Goal: Task Accomplishment & Management: Use online tool/utility

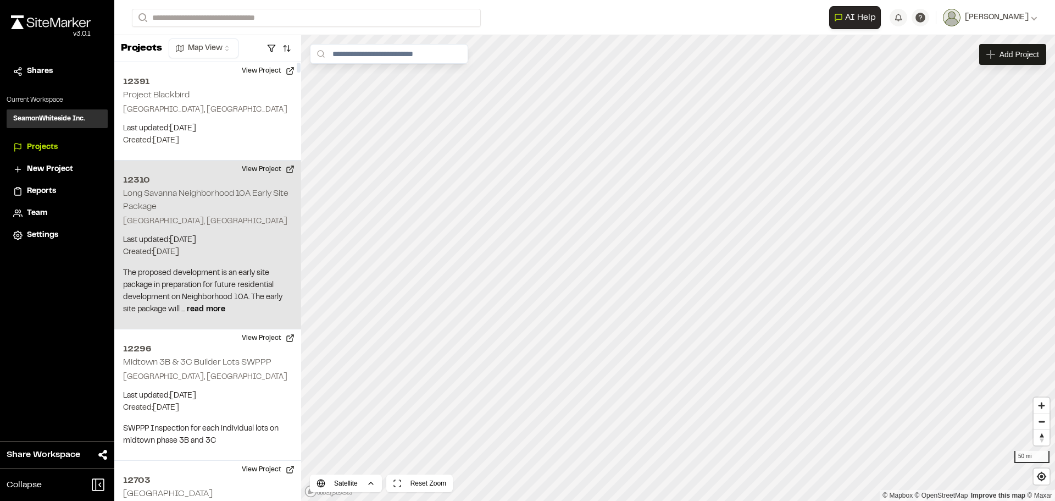
click at [196, 304] on p "The proposed development is an early site package in preparation for future res…" at bounding box center [207, 291] width 169 height 48
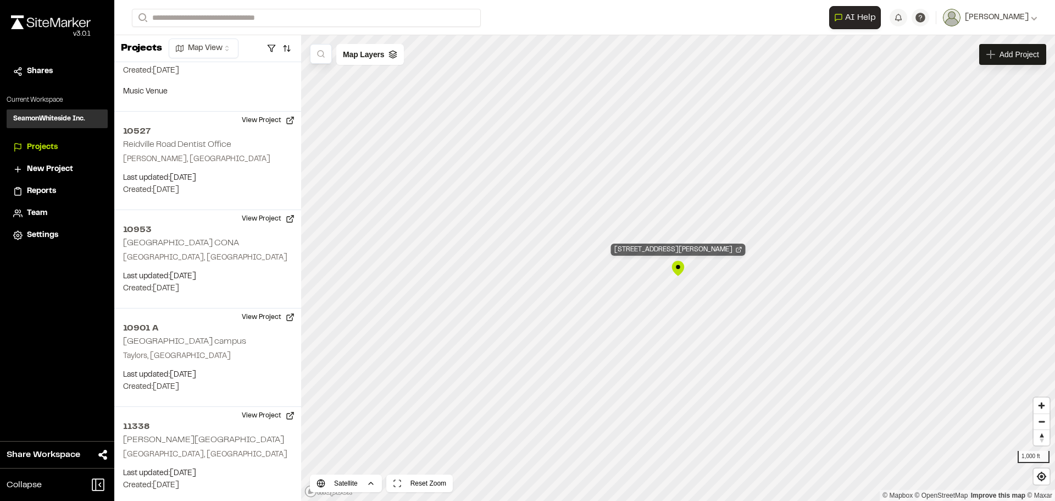
scroll to position [49524, 0]
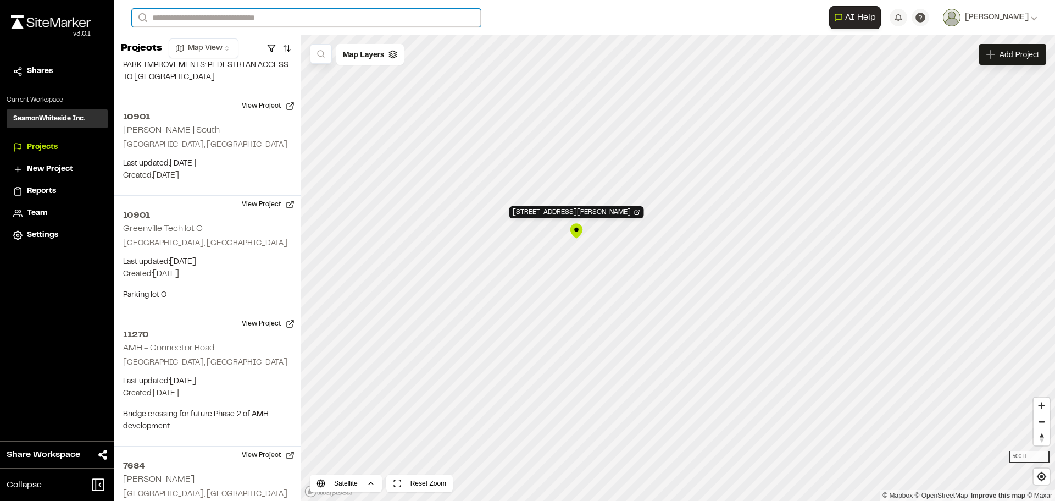
click at [262, 14] on input "Search" at bounding box center [306, 18] width 349 height 18
type input "*****"
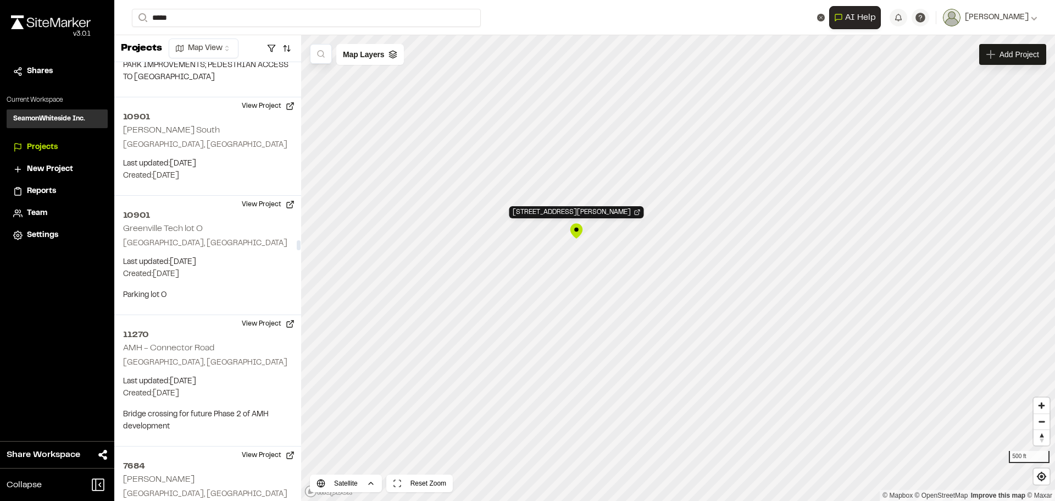
click at [210, 51] on p "Huger , [GEOGRAPHIC_DATA]" at bounding box center [220, 57] width 162 height 12
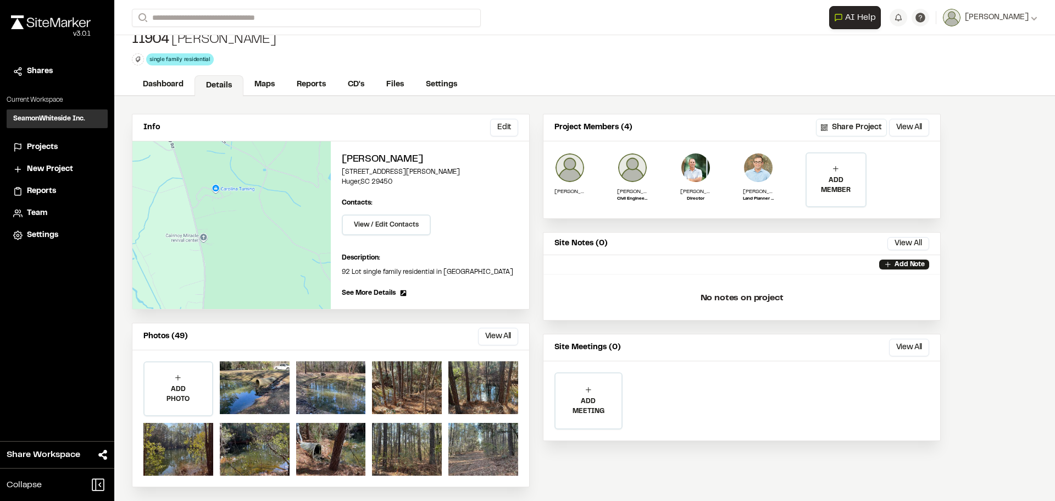
scroll to position [16, 0]
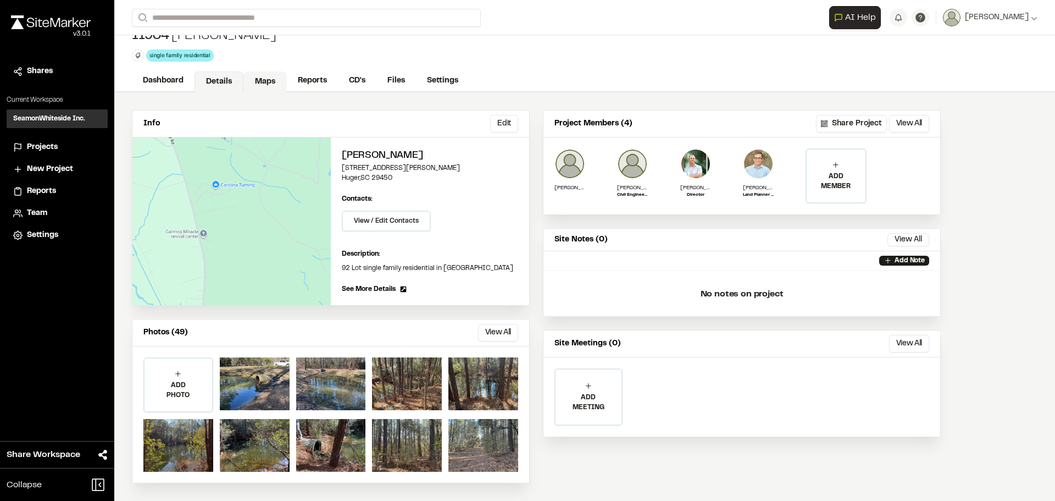
click at [264, 79] on link "Maps" at bounding box center [264, 81] width 43 height 21
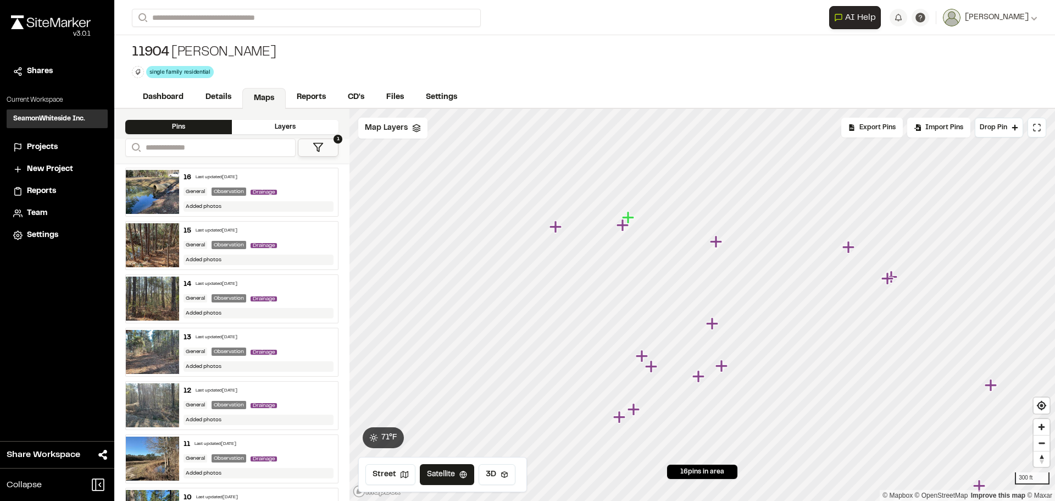
click at [630, 216] on icon "Map marker" at bounding box center [628, 217] width 12 height 12
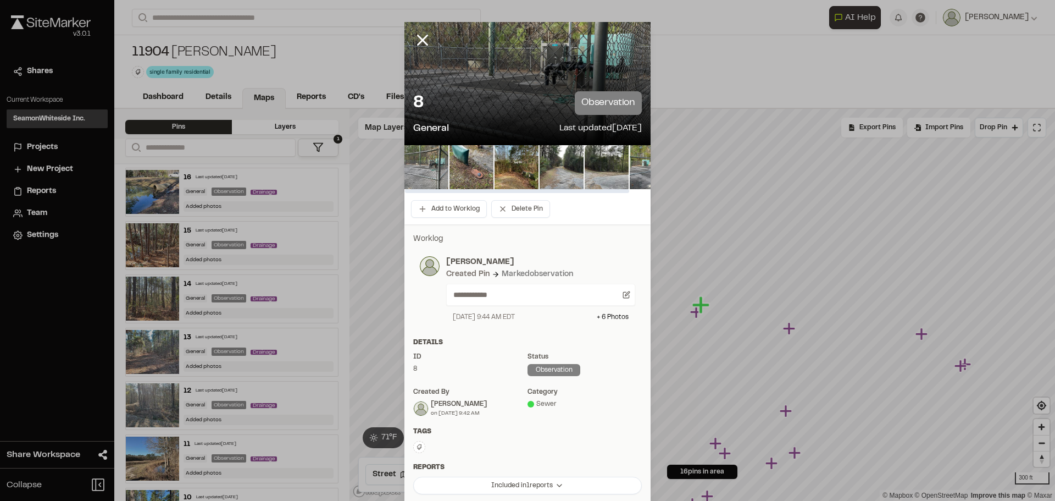
click at [474, 102] on div "8 observation" at bounding box center [527, 103] width 229 height 24
click at [449, 157] on img at bounding box center [471, 167] width 44 height 44
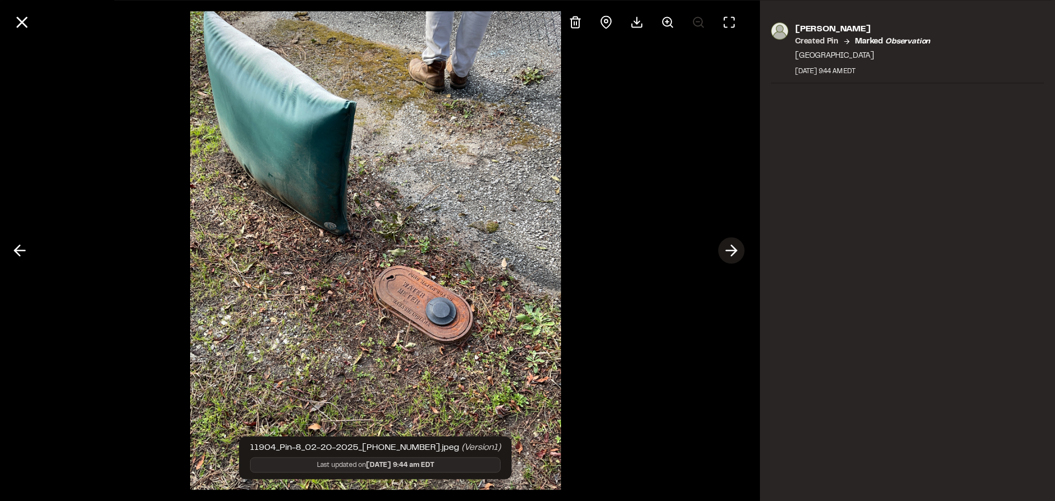
click at [734, 254] on icon at bounding box center [731, 250] width 18 height 19
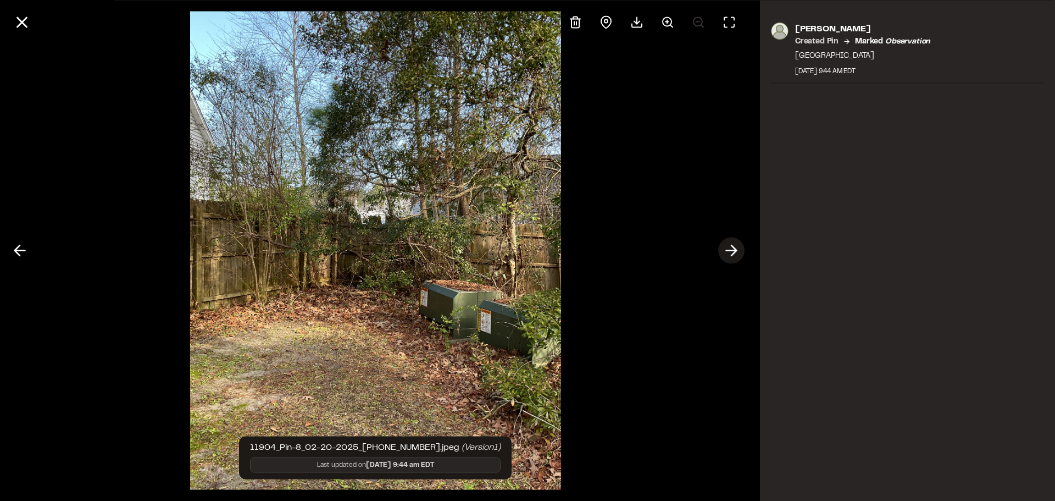
click at [734, 253] on polyline at bounding box center [733, 250] width 5 height 10
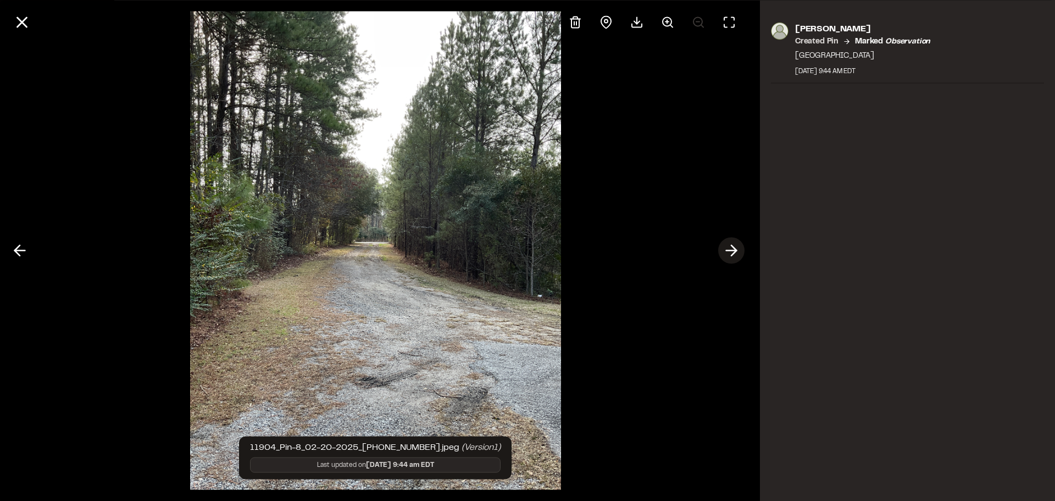
click at [734, 253] on polyline at bounding box center [733, 250] width 5 height 10
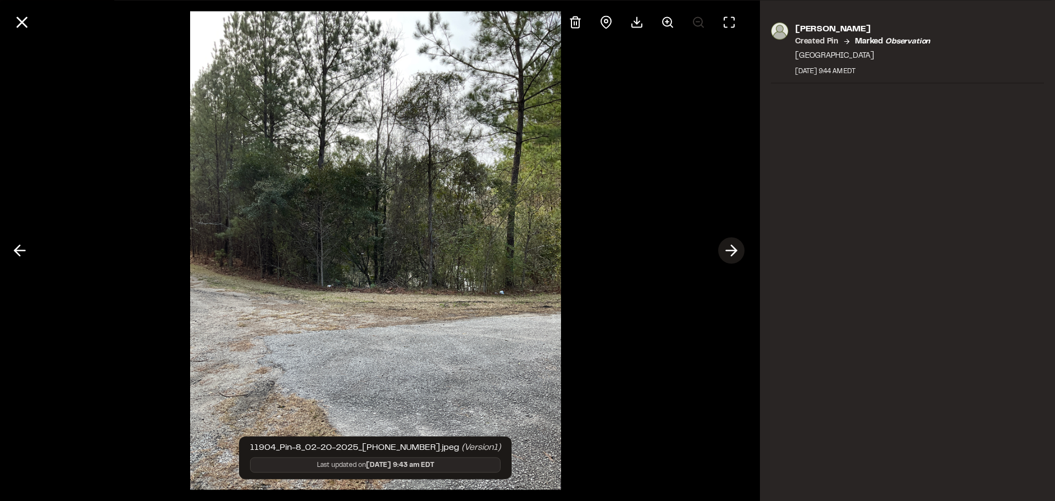
click at [734, 253] on polyline at bounding box center [733, 250] width 5 height 10
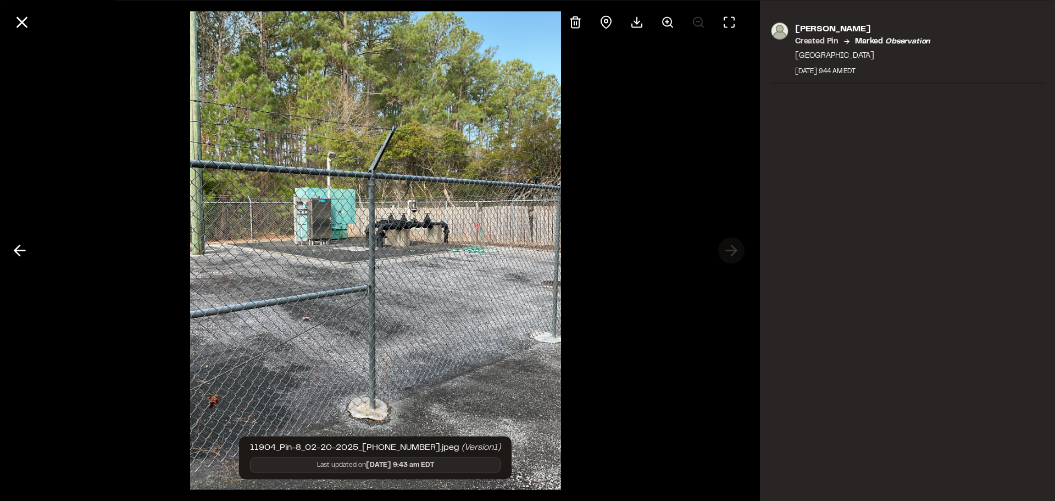
click at [734, 253] on div at bounding box center [375, 250] width 751 height 501
click at [25, 19] on line at bounding box center [22, 22] width 9 height 9
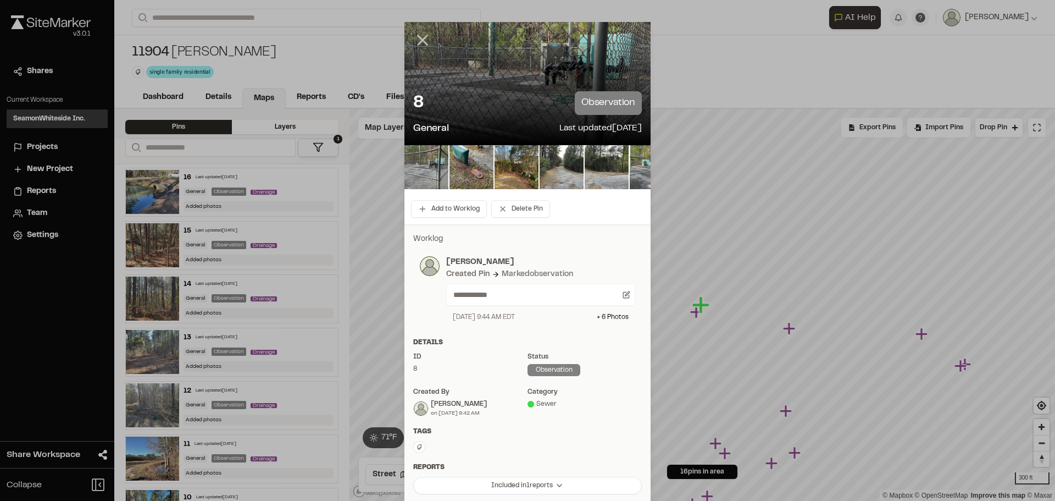
click at [421, 37] on line at bounding box center [422, 40] width 9 height 9
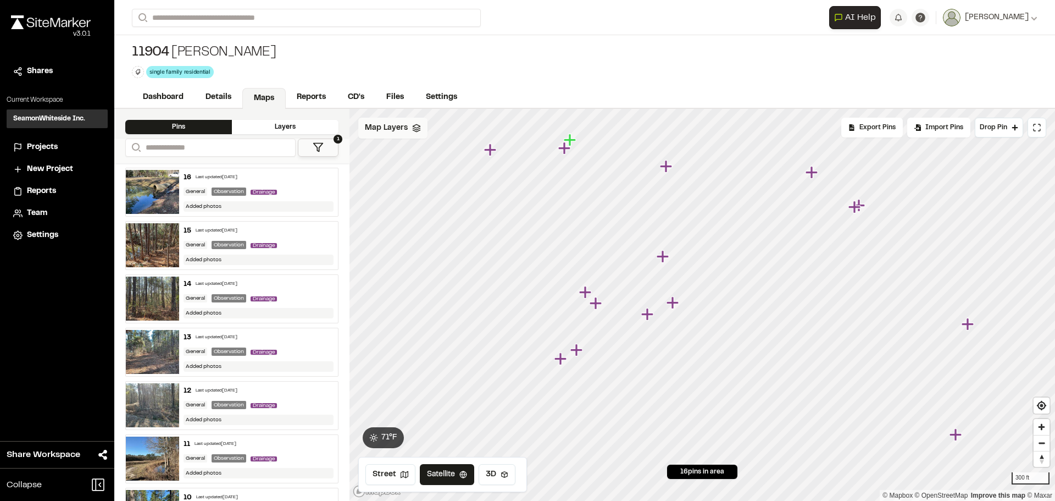
click at [382, 133] on span "Map Layers" at bounding box center [386, 128] width 43 height 12
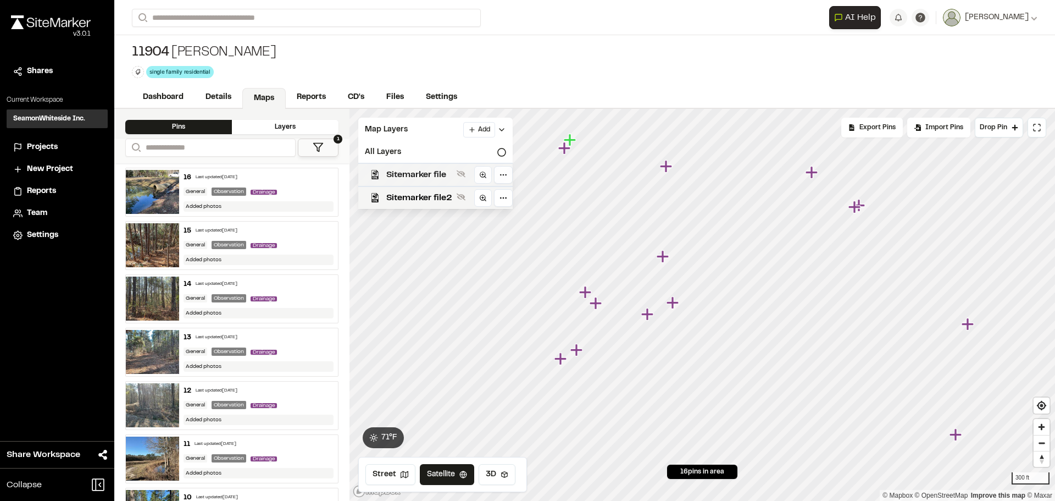
click at [409, 174] on span "Sitemarker file" at bounding box center [419, 174] width 66 height 13
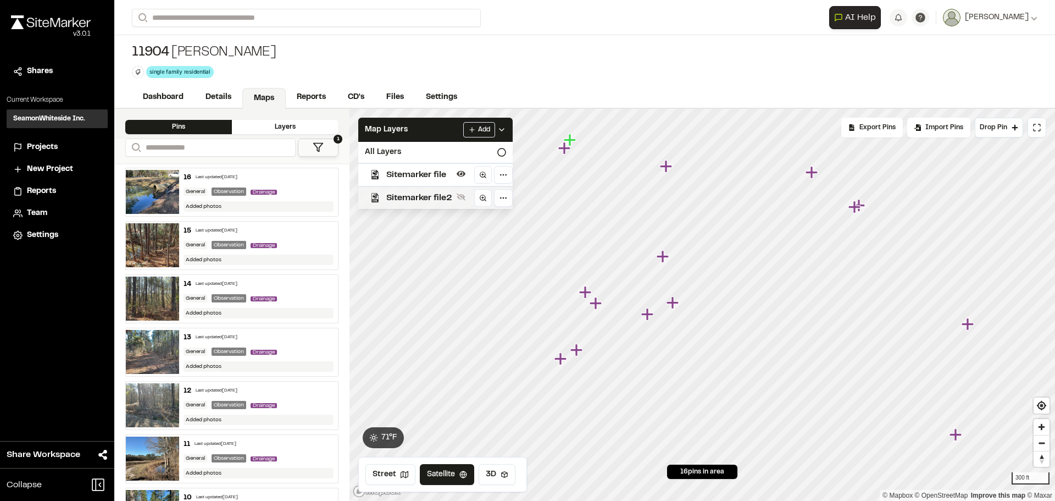
click at [407, 197] on span "Sitemarker file2" at bounding box center [419, 197] width 66 height 13
click at [803, 257] on icon "Map marker" at bounding box center [804, 255] width 12 height 12
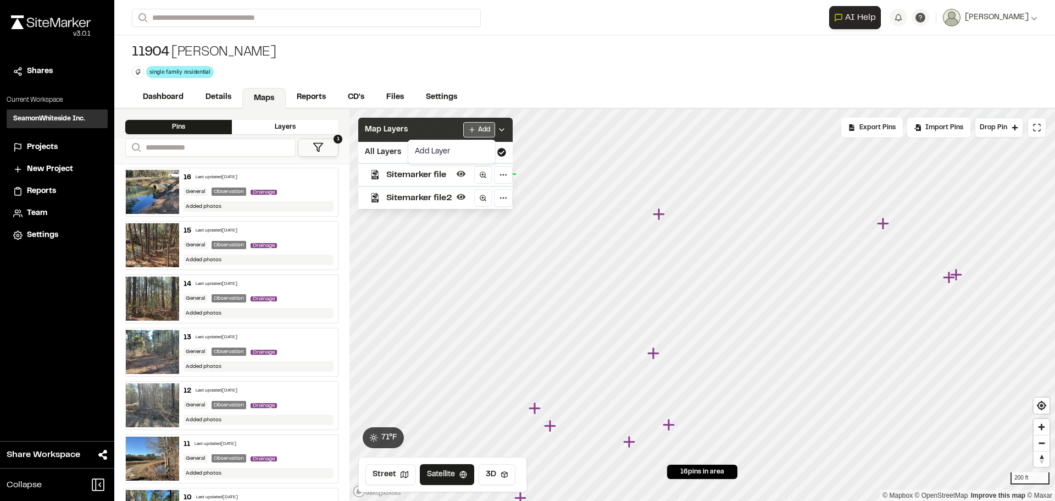
click at [479, 135] on html "Close sidebar v 3.0.1 Shares Current Workspace SeamonWhiteside Inc. SI Projects…" at bounding box center [527, 250] width 1055 height 501
click at [453, 147] on link "Add Layer" at bounding box center [451, 151] width 82 height 19
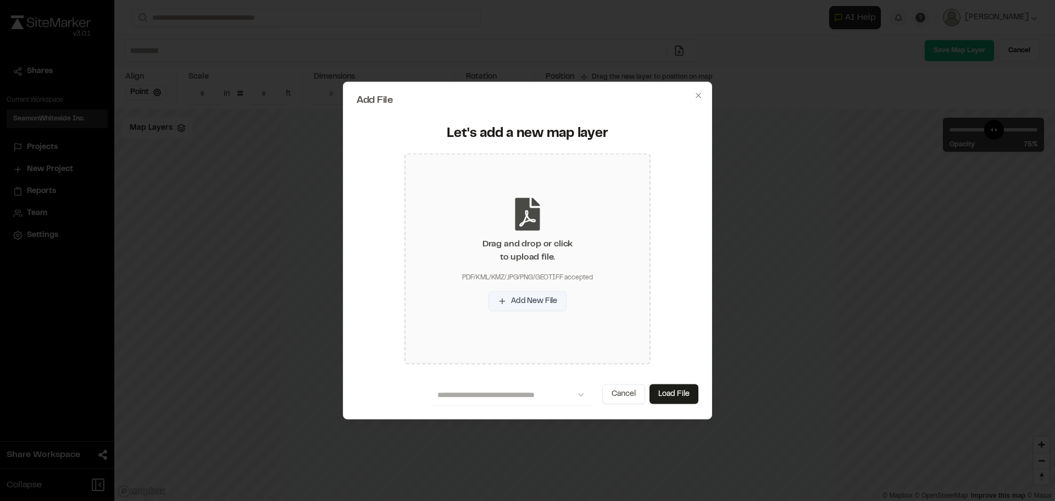
click at [531, 296] on button "Add New File" at bounding box center [527, 301] width 78 height 20
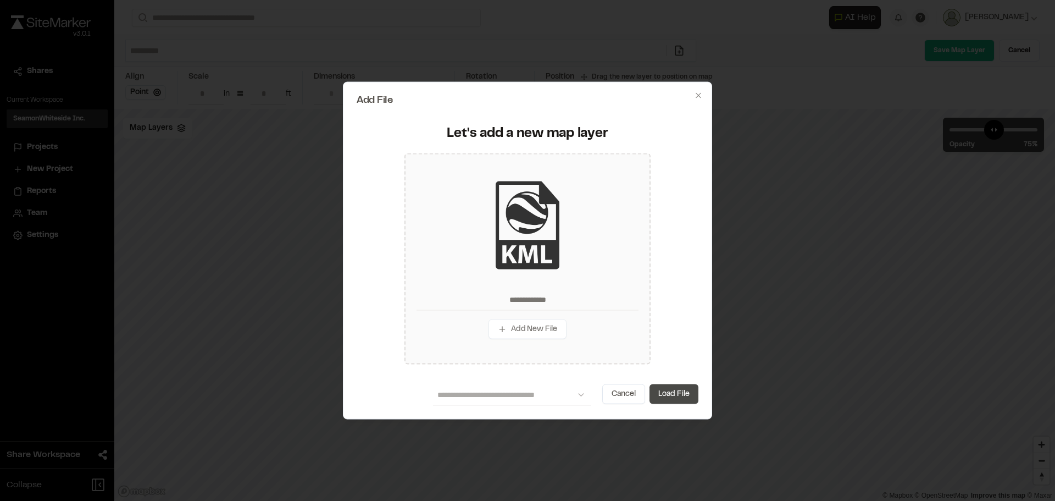
click at [654, 388] on button "Load File" at bounding box center [673, 394] width 49 height 20
type input "**********"
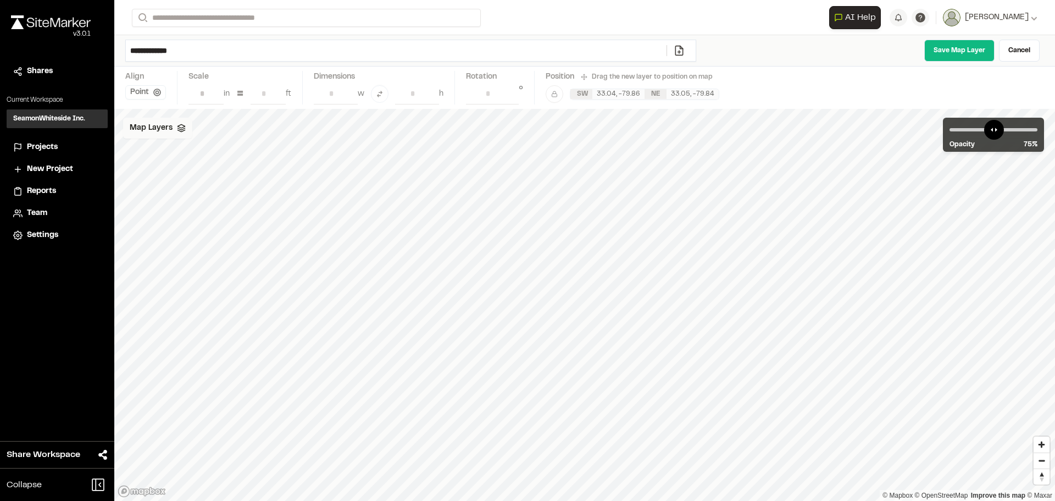
click at [189, 125] on div "Map Layers" at bounding box center [157, 128] width 69 height 21
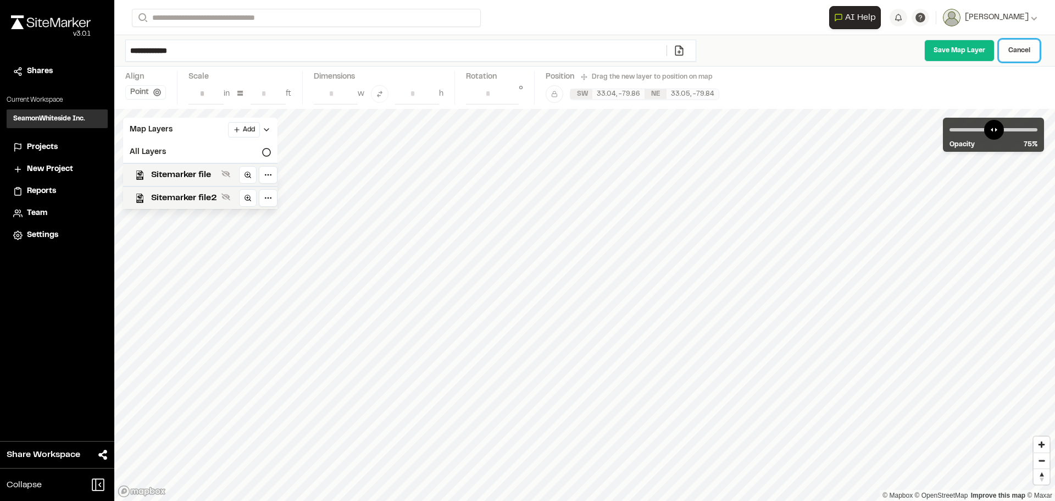
click at [1014, 51] on link "Cancel" at bounding box center [1019, 51] width 41 height 22
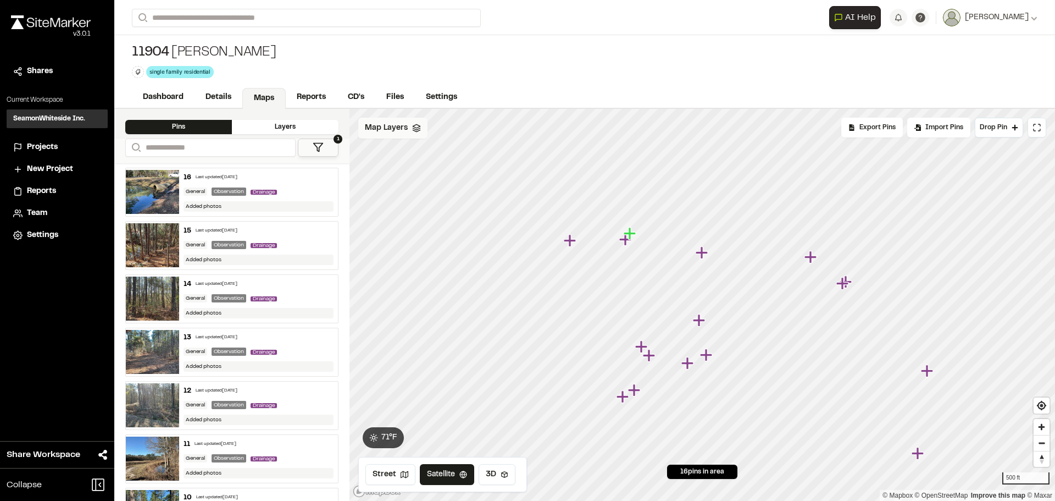
click at [364, 121] on div "Map Layers" at bounding box center [392, 128] width 69 height 21
click at [482, 130] on html "Close sidebar v 3.0.1 Shares Current Workspace SeamonWhiteside Inc. SI Projects…" at bounding box center [527, 250] width 1055 height 501
click at [455, 154] on link "Add Layer" at bounding box center [451, 151] width 82 height 19
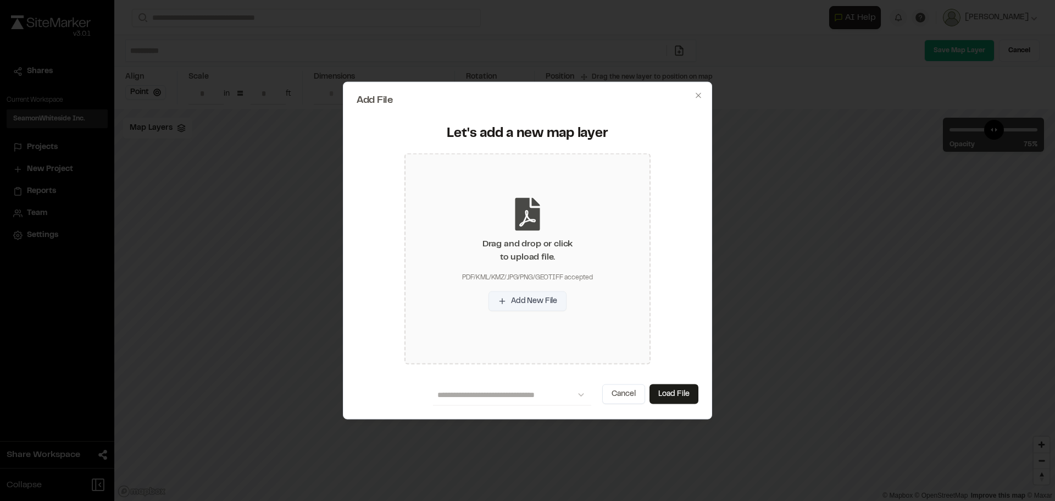
click at [525, 296] on button "Add New File" at bounding box center [527, 301] width 78 height 20
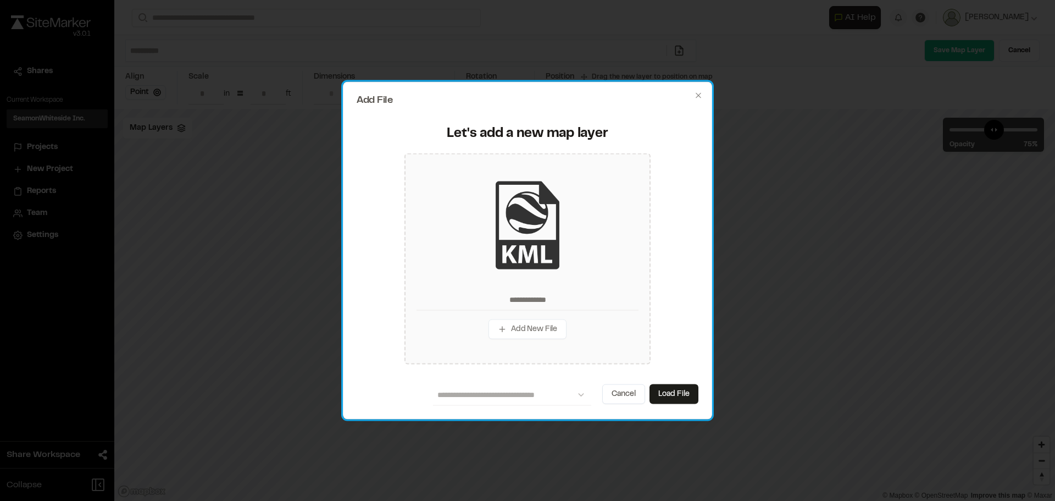
click at [700, 399] on div "**********" at bounding box center [527, 250] width 369 height 338
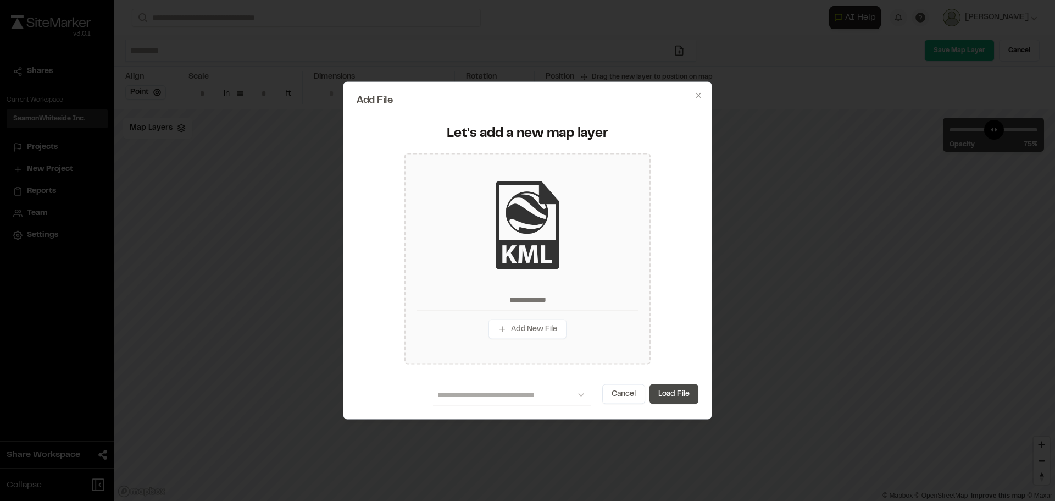
click at [687, 395] on button "Load File" at bounding box center [673, 394] width 49 height 20
type input "**********"
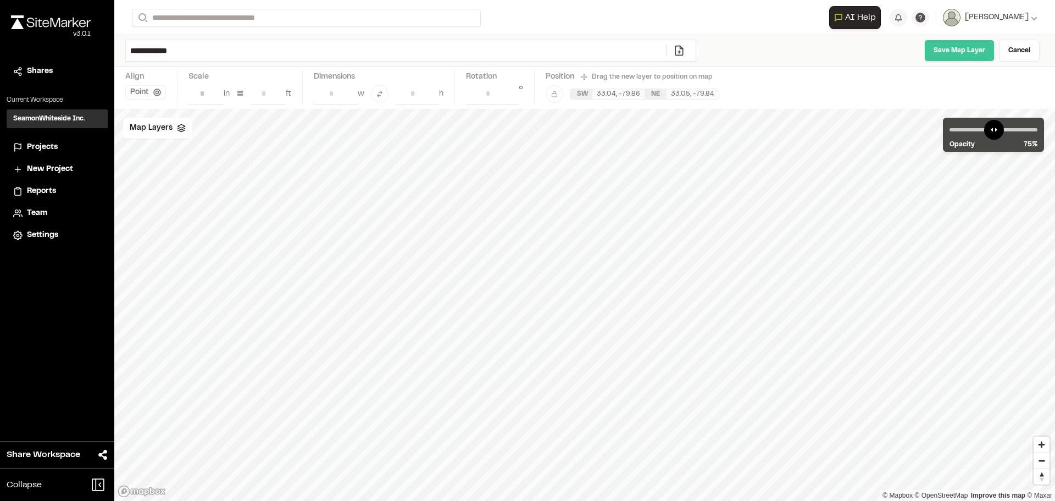
click at [959, 54] on link "Save Map Layer" at bounding box center [959, 51] width 70 height 22
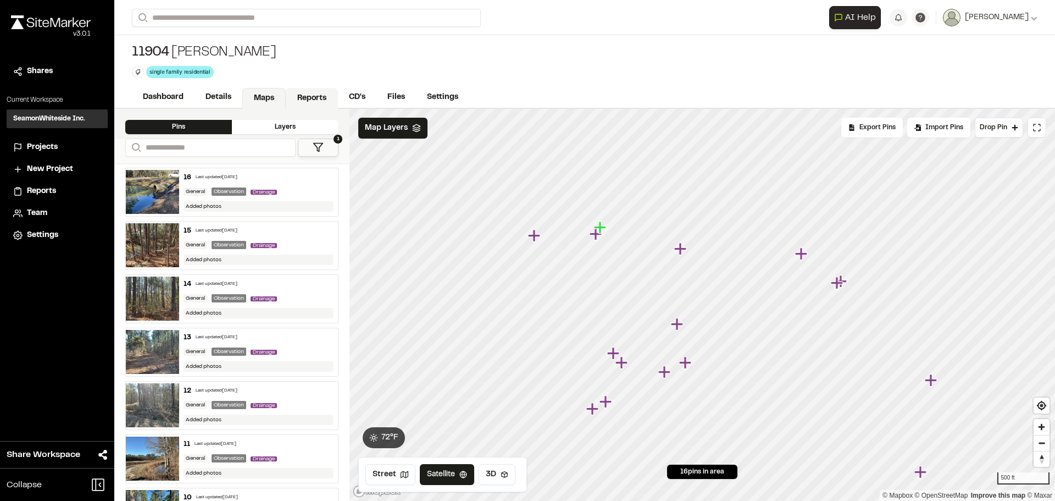
click at [323, 96] on link "Reports" at bounding box center [312, 98] width 52 height 21
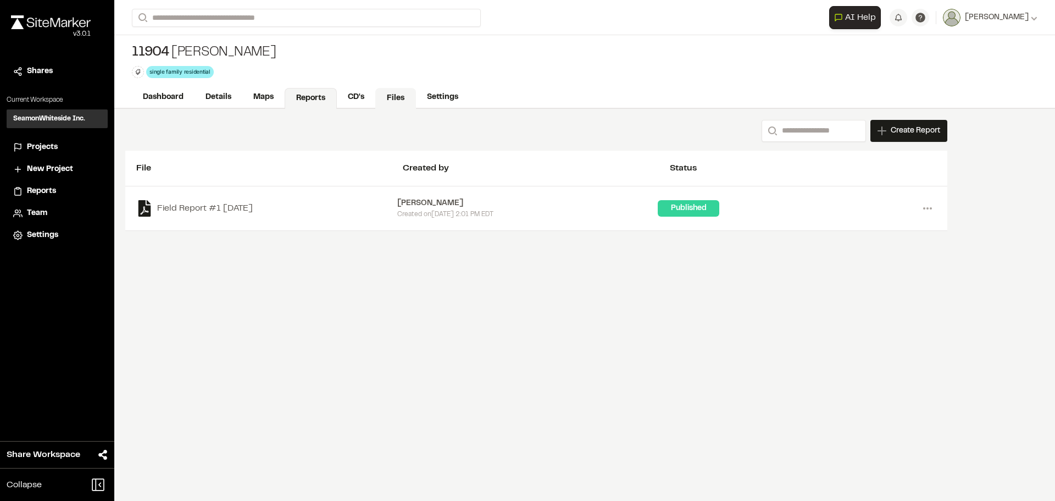
click at [394, 93] on link "Files" at bounding box center [395, 98] width 41 height 21
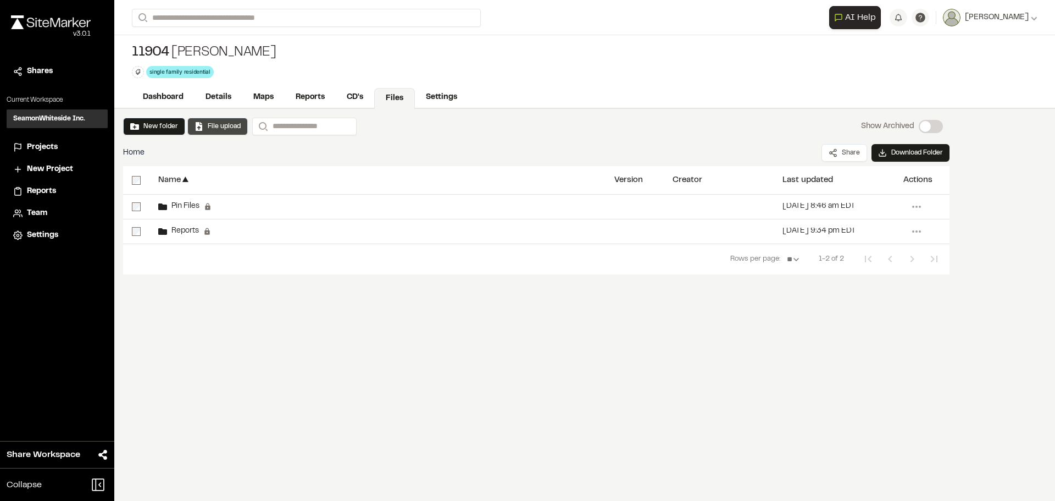
click at [225, 127] on button "File upload" at bounding box center [217, 126] width 46 height 10
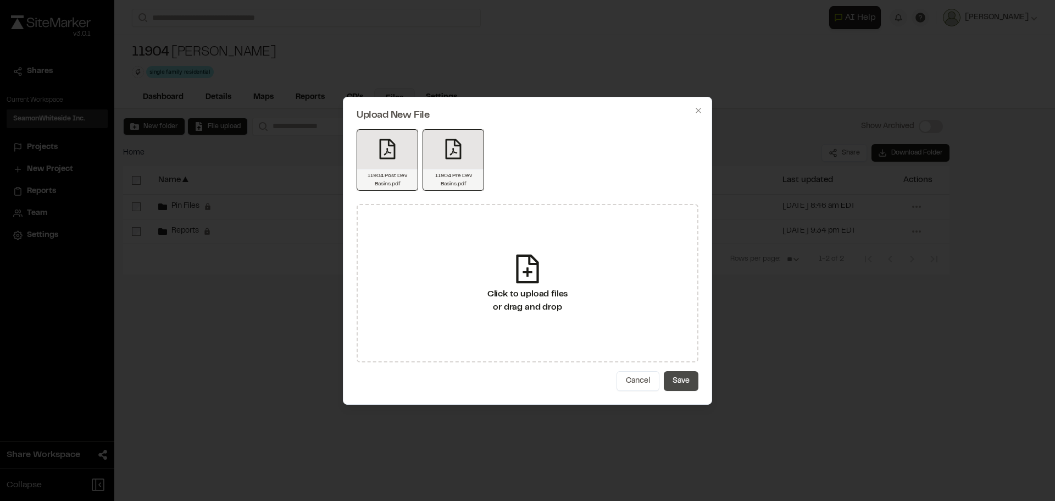
click at [680, 373] on button "Save" at bounding box center [681, 381] width 35 height 20
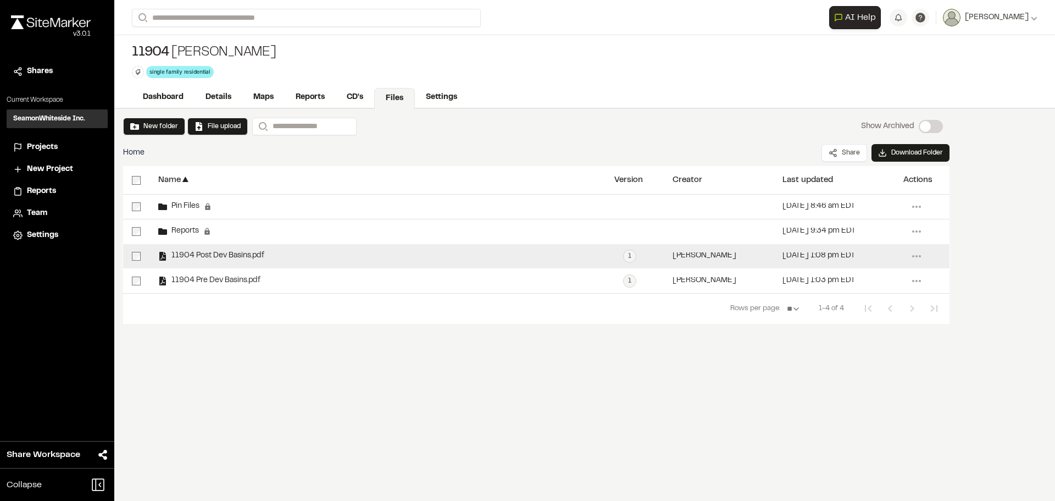
click at [234, 253] on span "11904 Post Dev Basins.pdf" at bounding box center [215, 255] width 97 height 7
click at [224, 257] on span "11904 Post Dev Basins.pdf" at bounding box center [215, 255] width 97 height 7
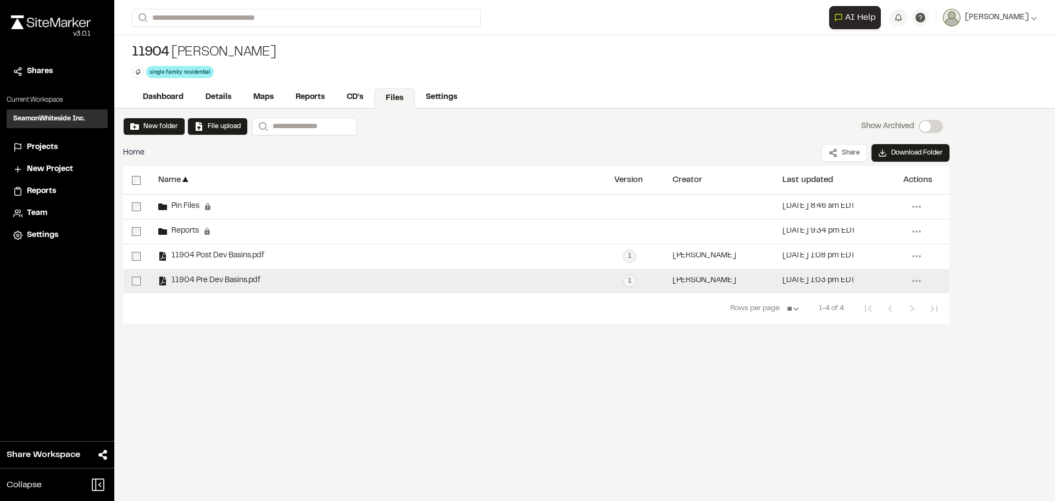
click at [227, 279] on span "11904 Pre Dev Basins.pdf" at bounding box center [213, 280] width 93 height 7
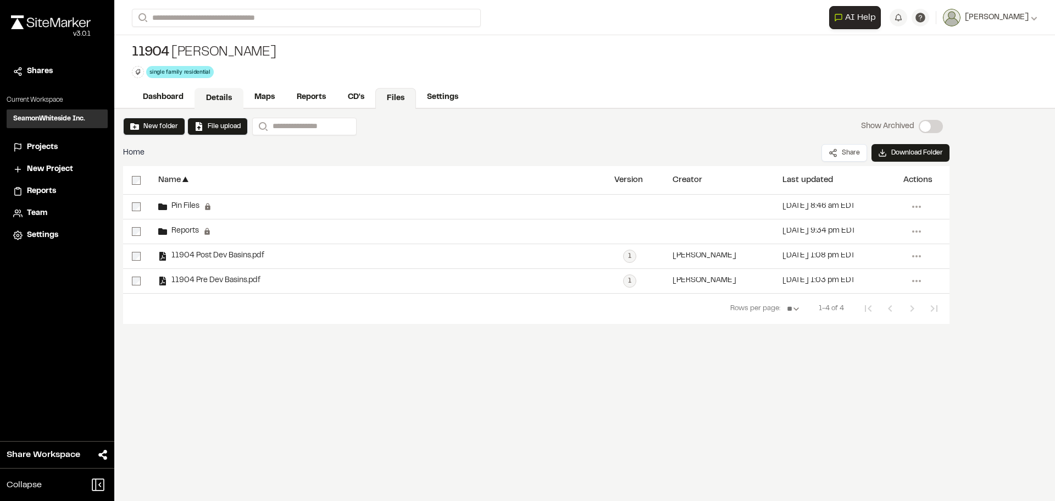
click at [230, 96] on link "Details" at bounding box center [218, 98] width 49 height 21
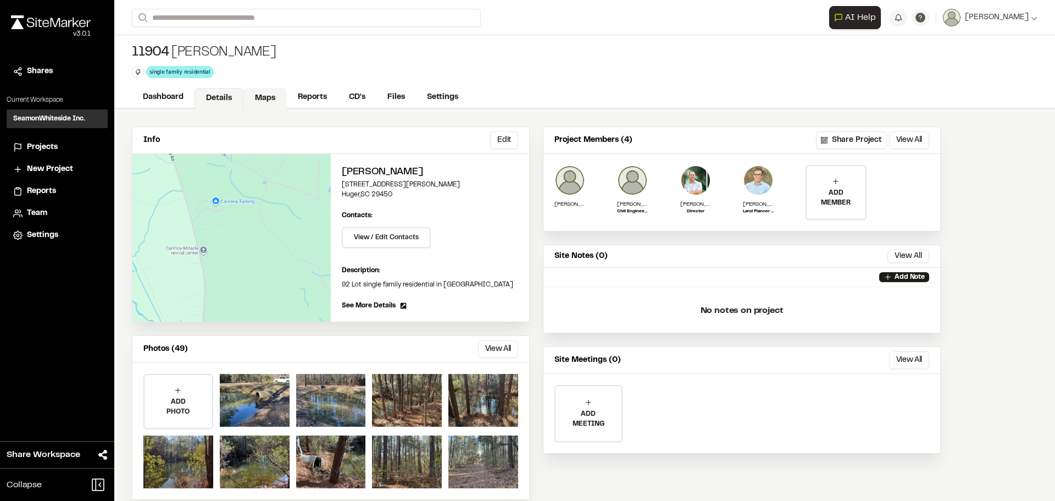
click at [258, 96] on link "Maps" at bounding box center [264, 98] width 43 height 21
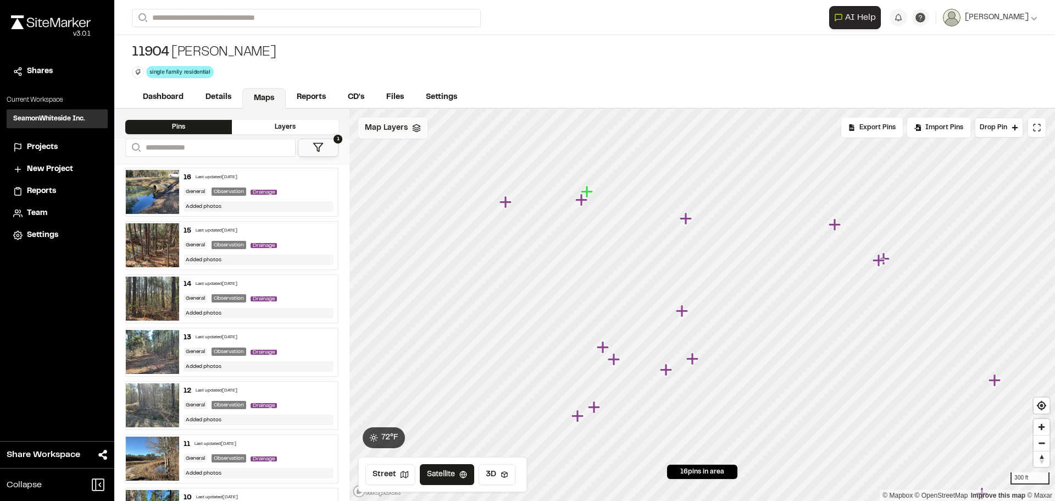
click at [376, 126] on span "Map Layers" at bounding box center [386, 128] width 43 height 12
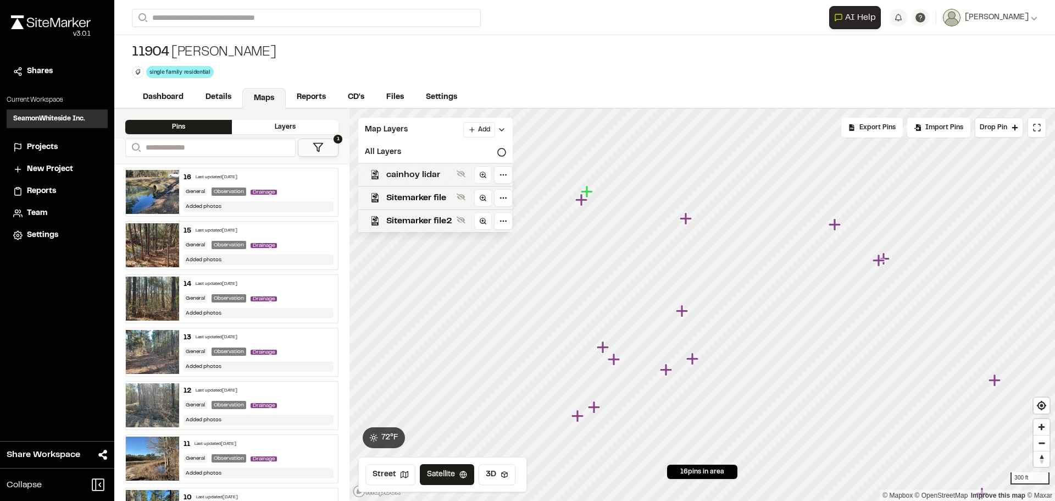
click at [428, 172] on span "cainhoy lidar" at bounding box center [419, 174] width 66 height 13
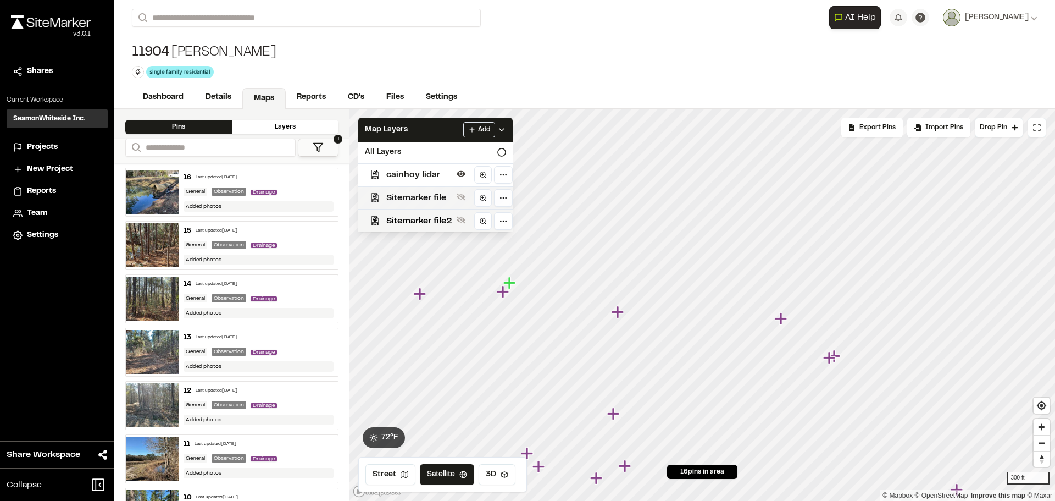
click at [393, 203] on span "Sitemarker file" at bounding box center [419, 197] width 66 height 13
click at [402, 215] on span "Sitemarker file2" at bounding box center [419, 220] width 66 height 13
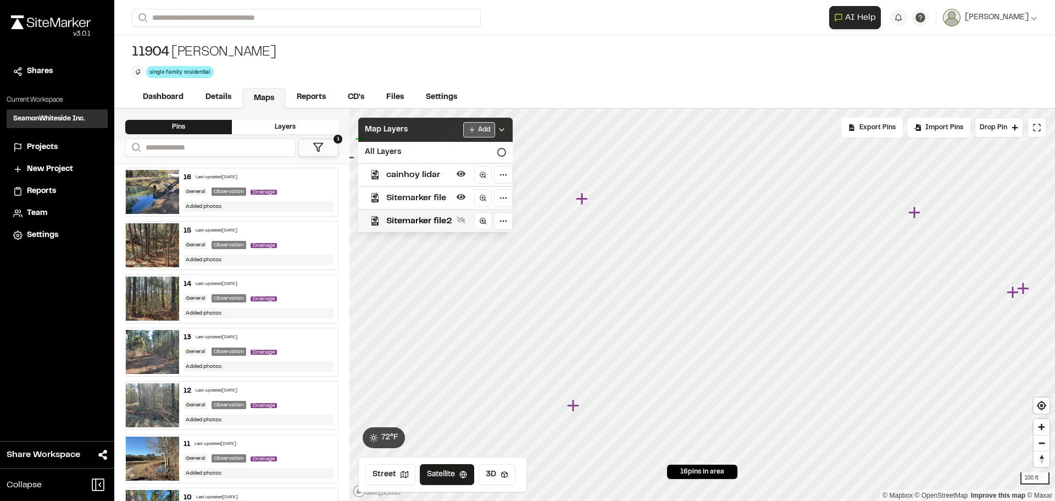
click at [482, 128] on html "Close sidebar v 3.0.1 Shares Current Workspace SeamonWhiteside Inc. SI Projects…" at bounding box center [527, 250] width 1055 height 501
click at [443, 154] on link "Add Layer" at bounding box center [451, 151] width 82 height 19
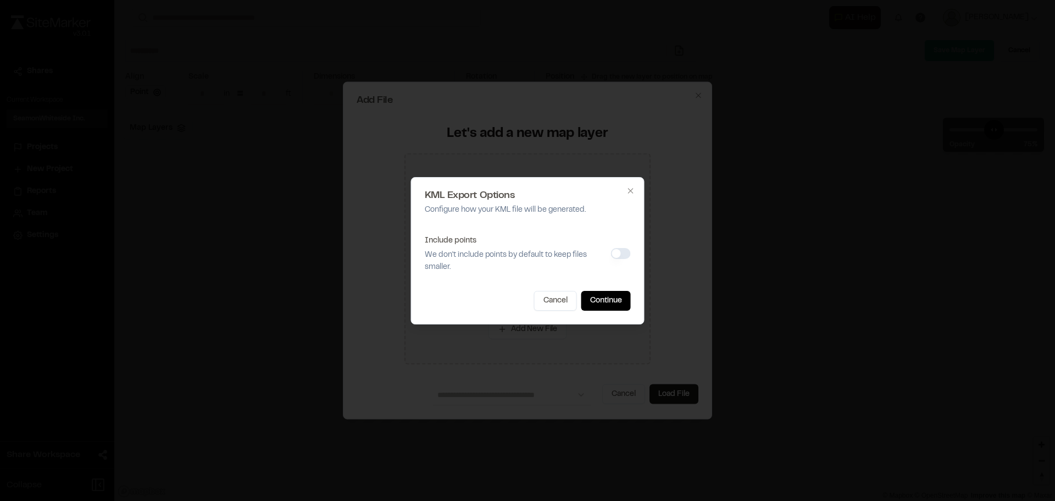
click at [612, 254] on button "Include points" at bounding box center [621, 253] width 20 height 11
click at [624, 252] on button "Include points" at bounding box center [621, 253] width 20 height 11
click at [606, 302] on button "Continue" at bounding box center [605, 301] width 49 height 20
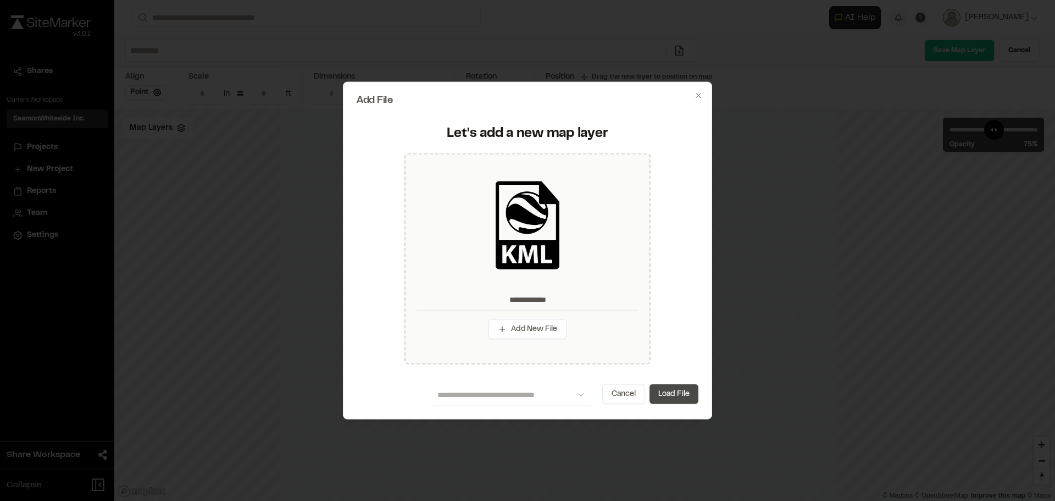
click at [665, 390] on button "Load File" at bounding box center [673, 394] width 49 height 20
type input "**********"
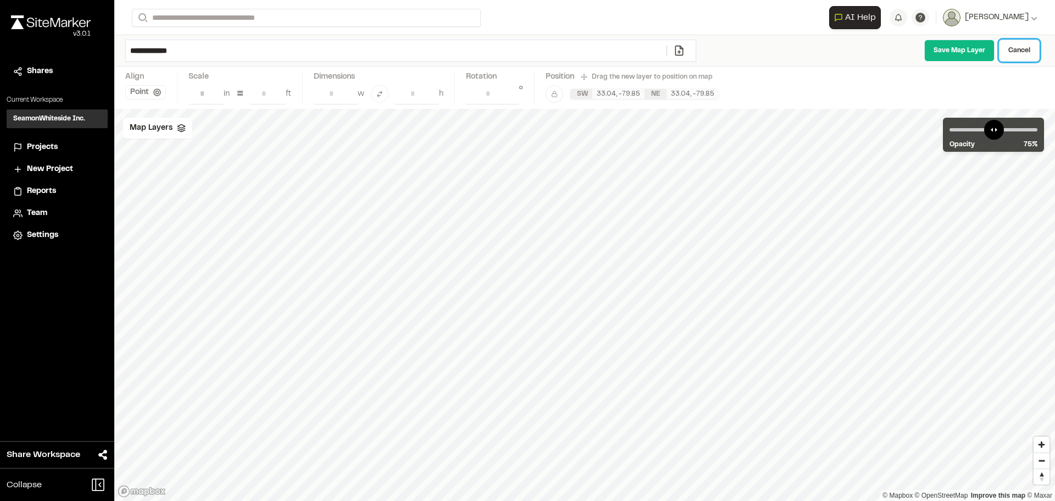
click at [1015, 47] on link "Cancel" at bounding box center [1019, 51] width 41 height 22
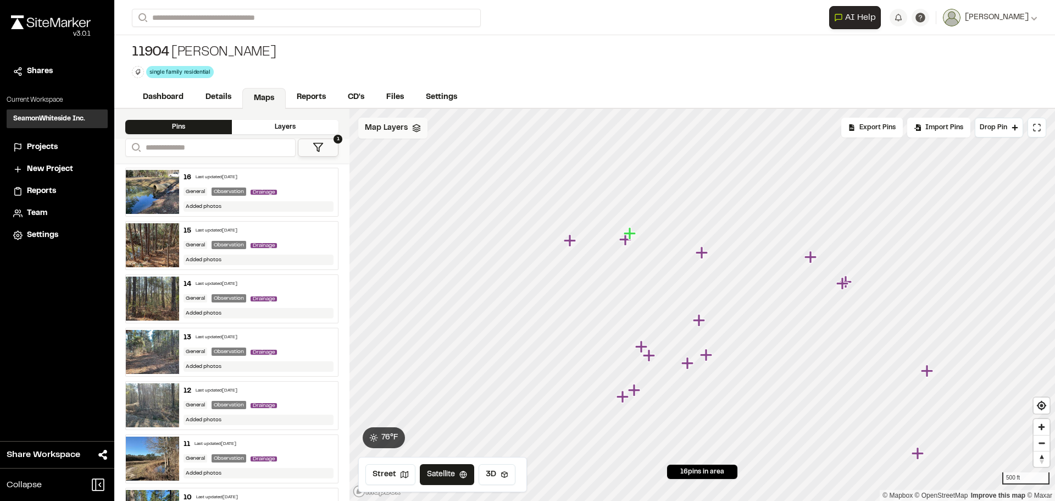
click at [414, 133] on div "Map Layers" at bounding box center [392, 128] width 69 height 21
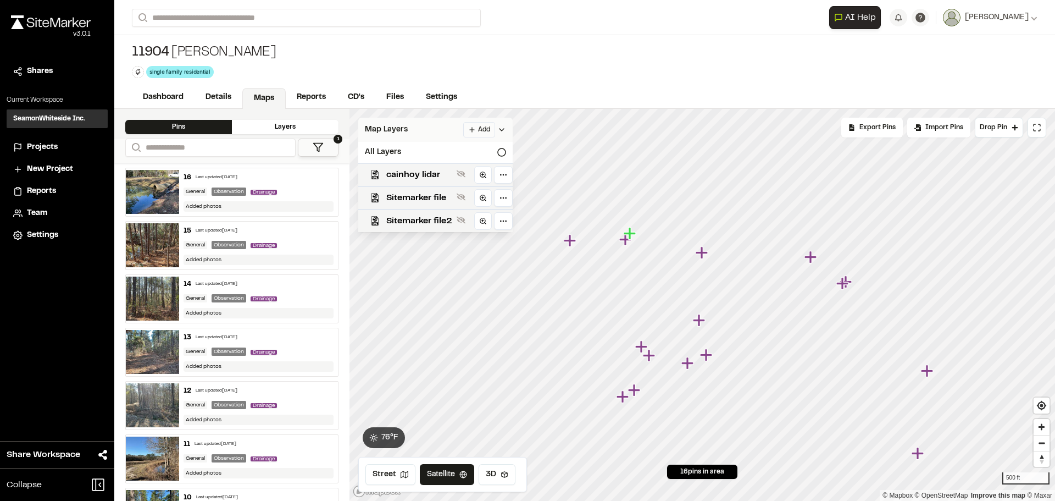
click at [474, 129] on html "Close sidebar v 3.0.1 Shares Current Workspace SeamonWhiteside Inc. SI Projects…" at bounding box center [527, 250] width 1055 height 501
click at [448, 146] on link "Add Layer" at bounding box center [451, 151] width 82 height 19
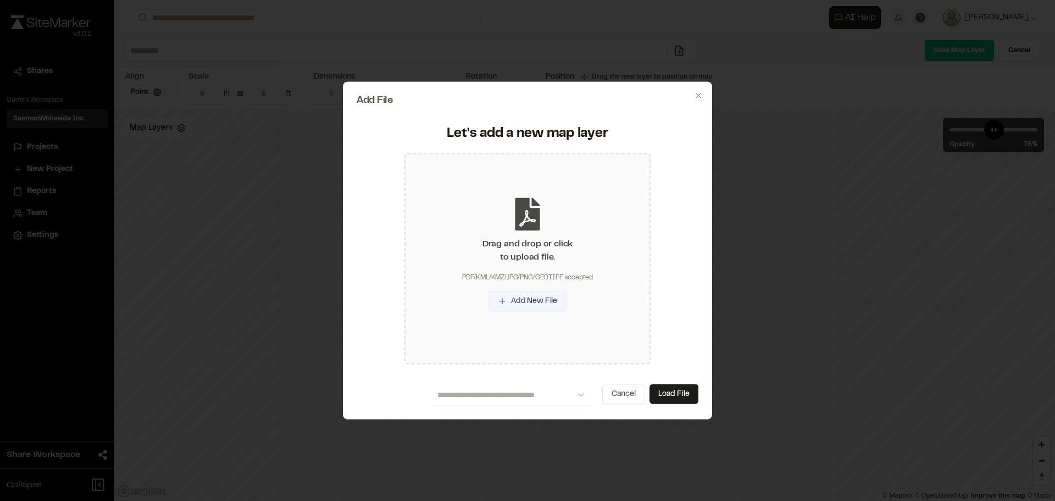
click at [536, 307] on button "Add New File" at bounding box center [527, 301] width 78 height 20
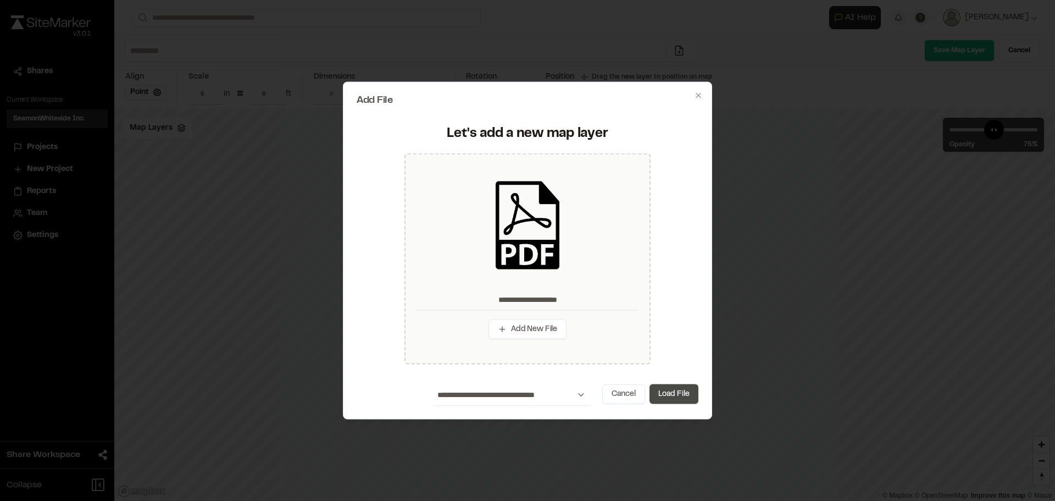
click at [673, 392] on button "Load File" at bounding box center [673, 394] width 49 height 20
type input "**********"
type input "****"
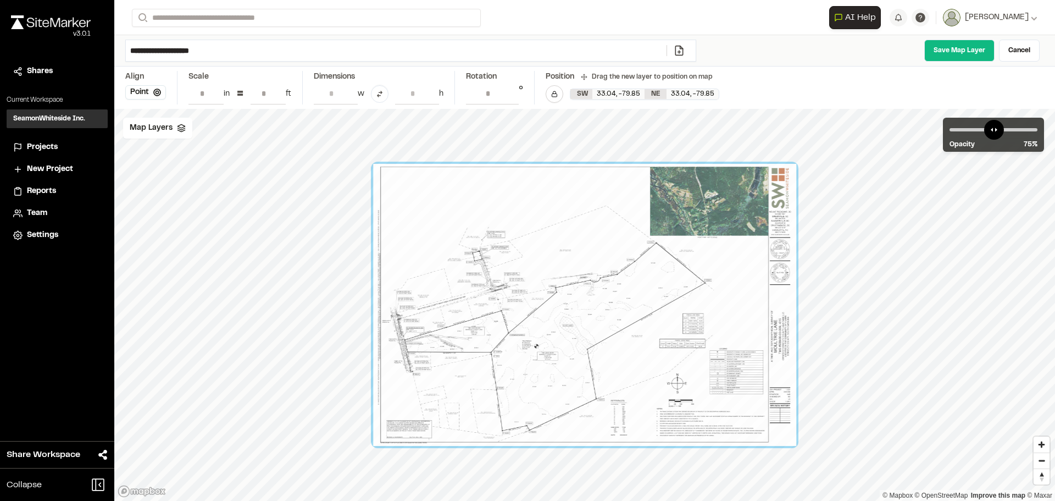
click at [613, 362] on div at bounding box center [584, 305] width 423 height 282
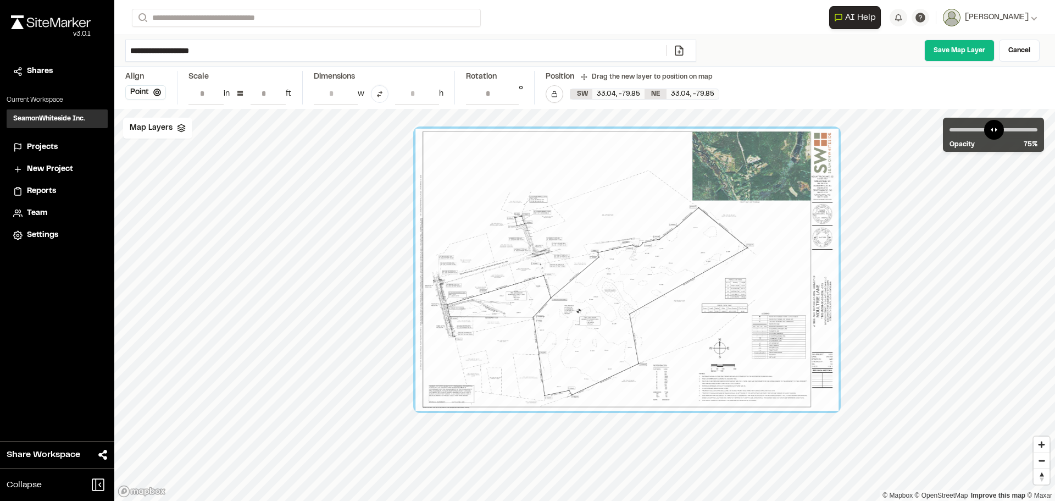
drag, startPoint x: 613, startPoint y: 362, endPoint x: 658, endPoint y: 325, distance: 57.4
click at [658, 325] on div at bounding box center [626, 270] width 423 height 282
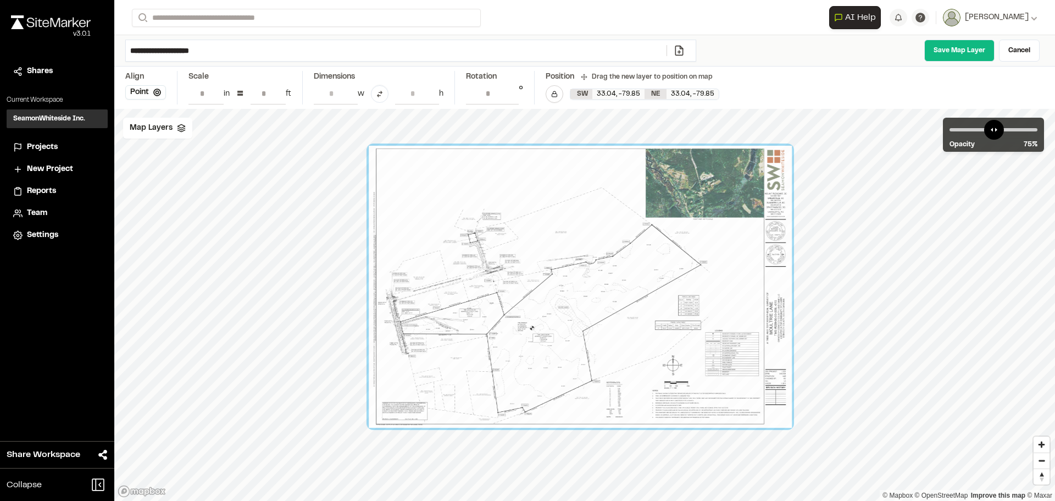
drag, startPoint x: 675, startPoint y: 338, endPoint x: 626, endPoint y: 356, distance: 52.2
click at [626, 356] on div at bounding box center [580, 287] width 423 height 282
click at [149, 94] on button "Point" at bounding box center [145, 92] width 41 height 14
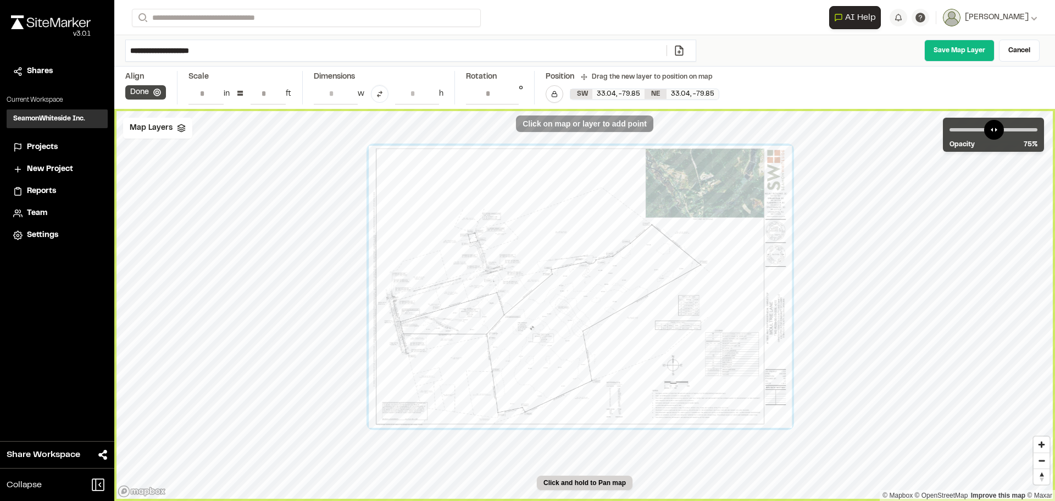
click at [149, 88] on button "Done" at bounding box center [145, 92] width 41 height 14
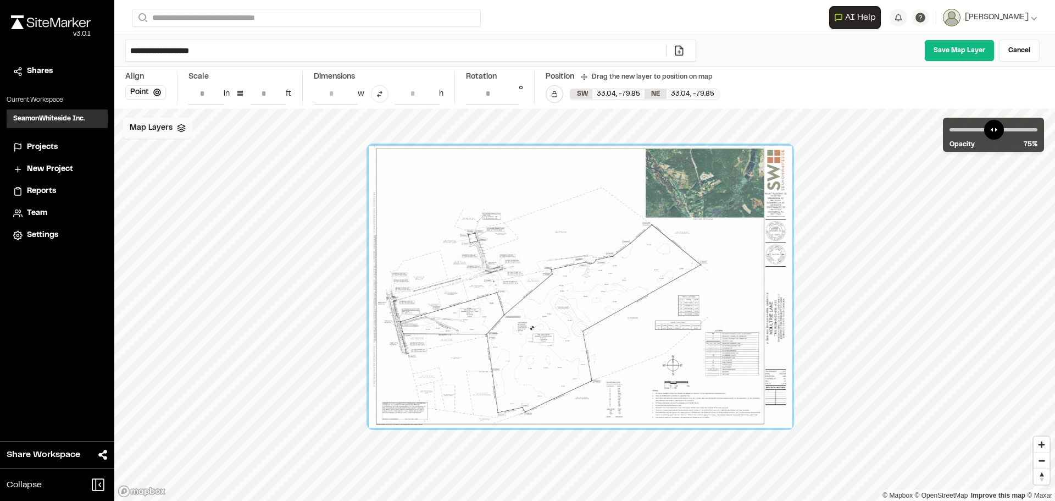
click at [157, 130] on span "Map Layers" at bounding box center [151, 128] width 43 height 12
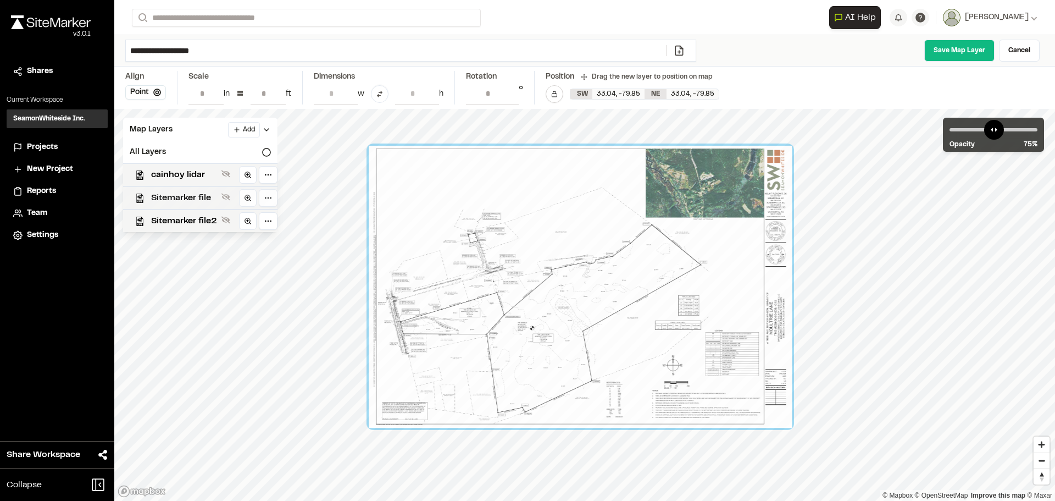
click at [173, 200] on span "Sitemarker file" at bounding box center [184, 197] width 66 height 13
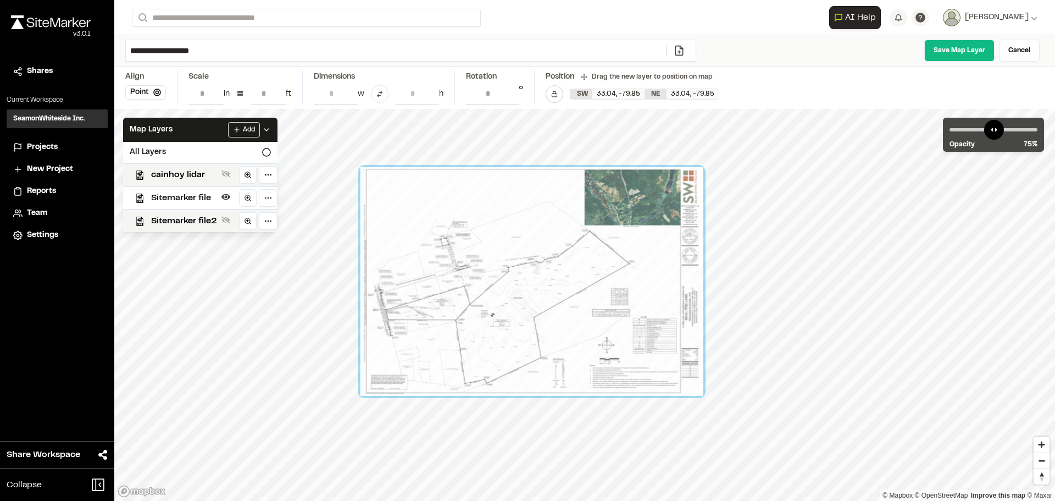
click at [147, 85] on div "Align Point" at bounding box center [151, 88] width 52 height 34
click at [148, 88] on button "Point" at bounding box center [145, 92] width 41 height 14
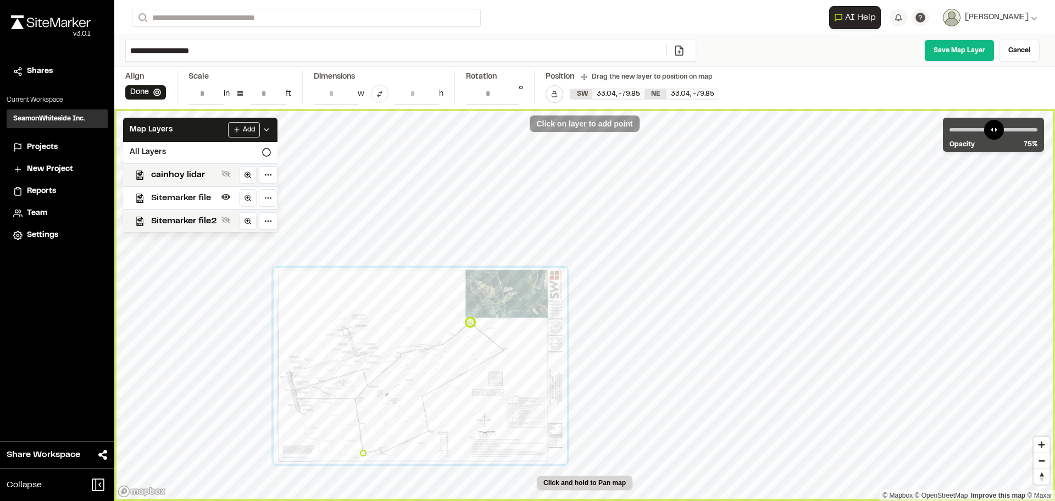
type input "**********"
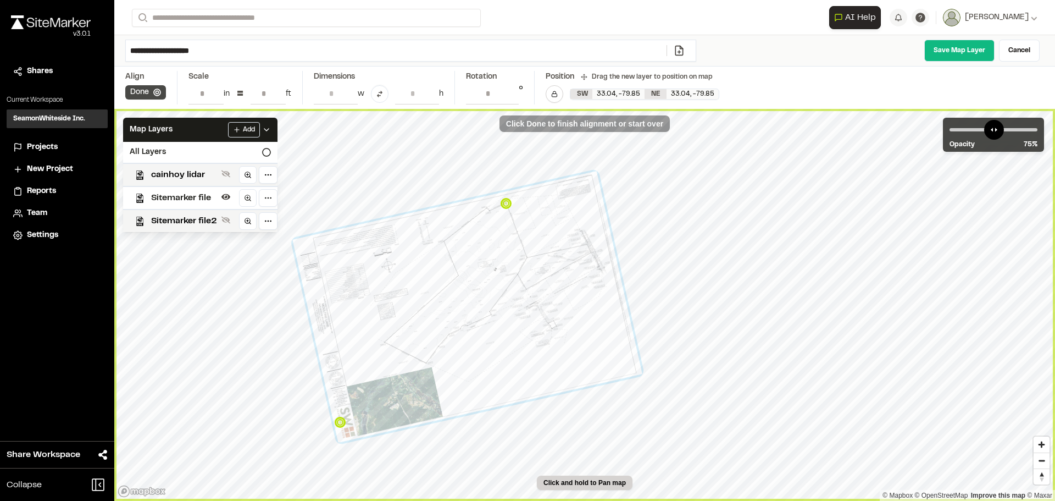
click at [150, 89] on button "Done" at bounding box center [145, 92] width 41 height 14
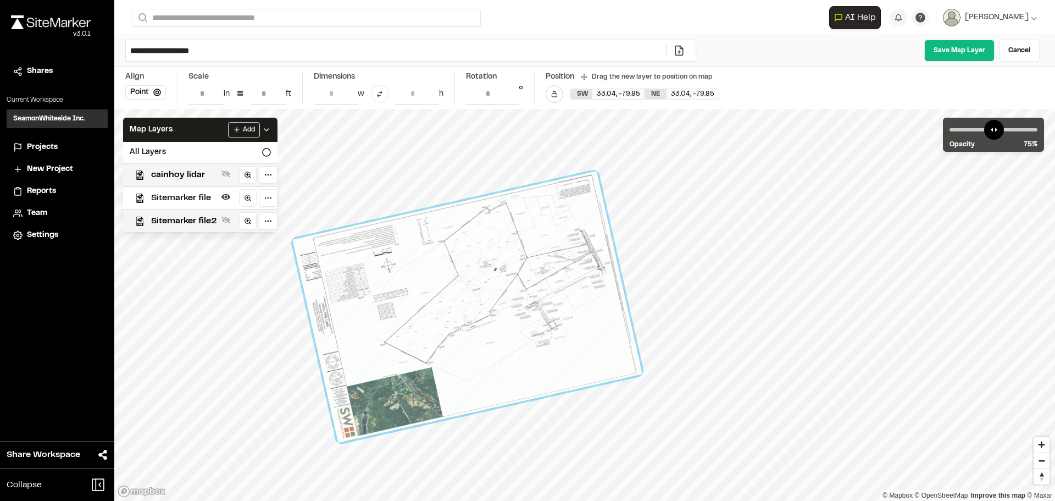
click at [586, 263] on div at bounding box center [467, 306] width 349 height 271
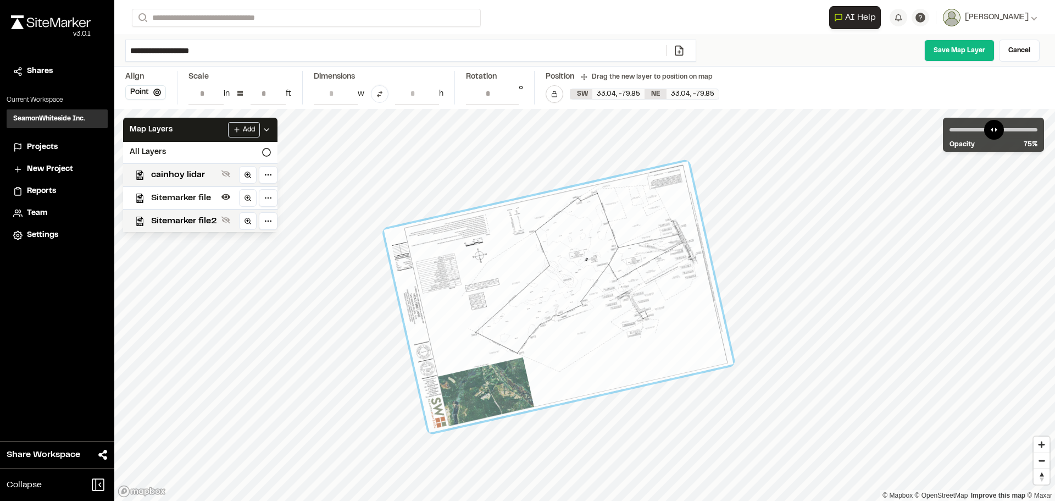
drag, startPoint x: 581, startPoint y: 255, endPoint x: 656, endPoint y: 238, distance: 76.5
click at [664, 241] on div at bounding box center [558, 297] width 349 height 271
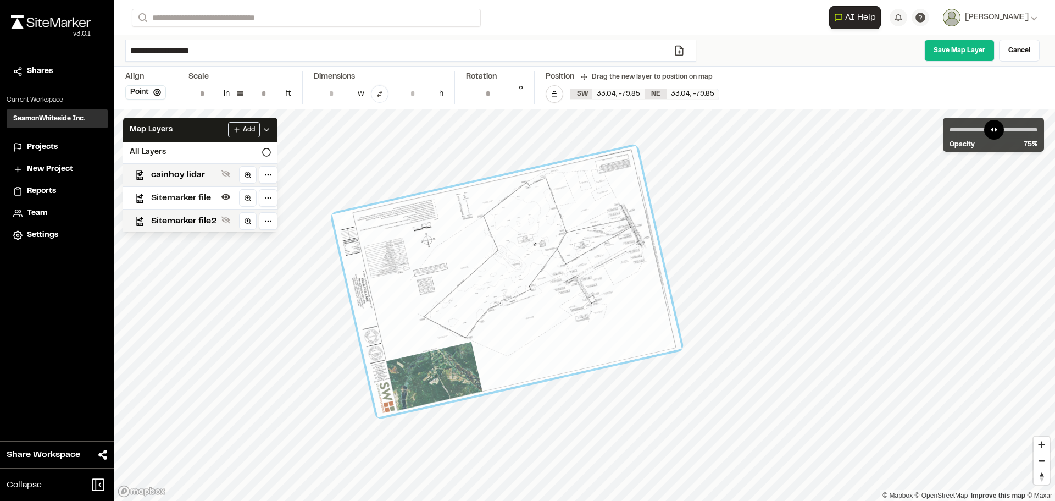
drag, startPoint x: 656, startPoint y: 238, endPoint x: 618, endPoint y: 229, distance: 39.0
click at [618, 229] on div at bounding box center [506, 281] width 349 height 271
click at [400, 225] on div at bounding box center [506, 281] width 349 height 271
click at [273, 93] on input "**********" at bounding box center [268, 93] width 35 height 21
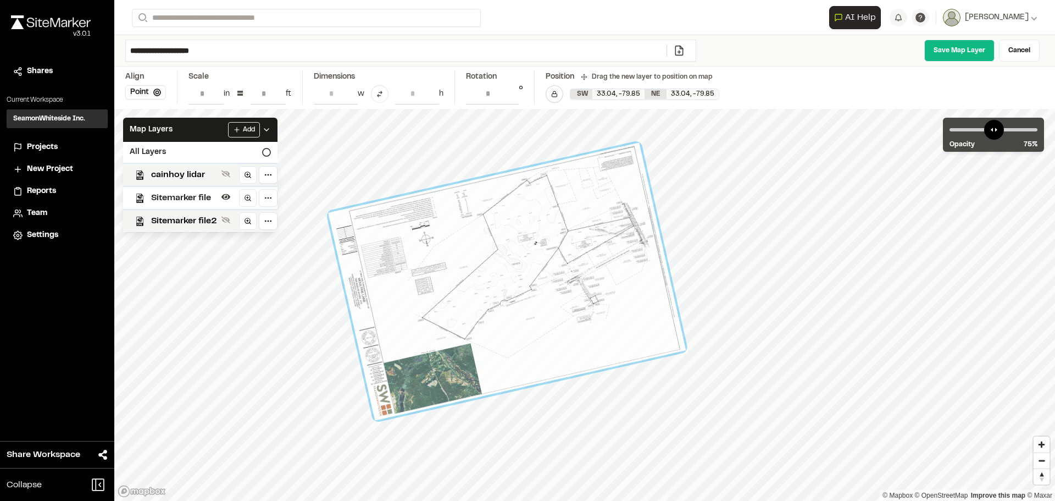
click at [265, 92] on input "**********" at bounding box center [268, 93] width 35 height 21
click at [323, 97] on div "**********" at bounding box center [584, 87] width 941 height 42
type input "*"
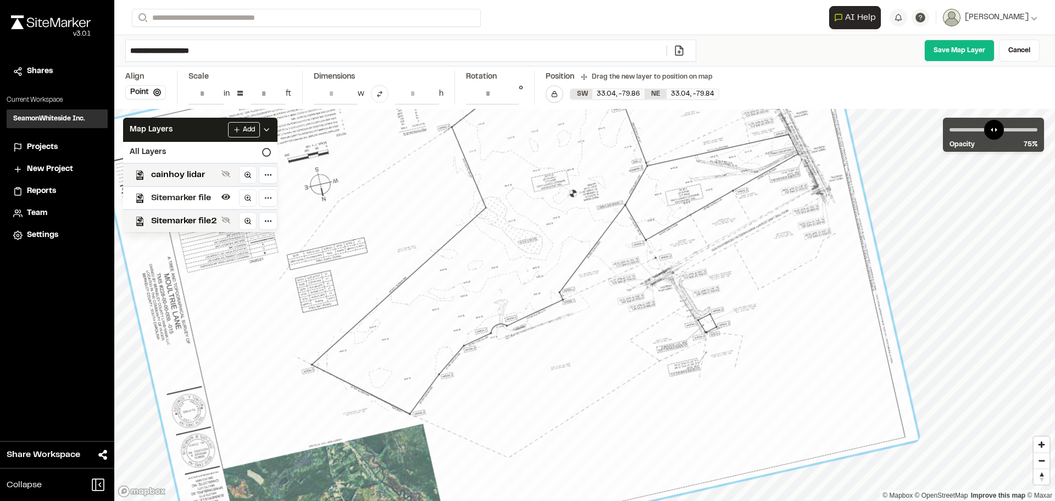
type input "***"
click at [511, 97] on input "**********" at bounding box center [492, 93] width 53 height 21
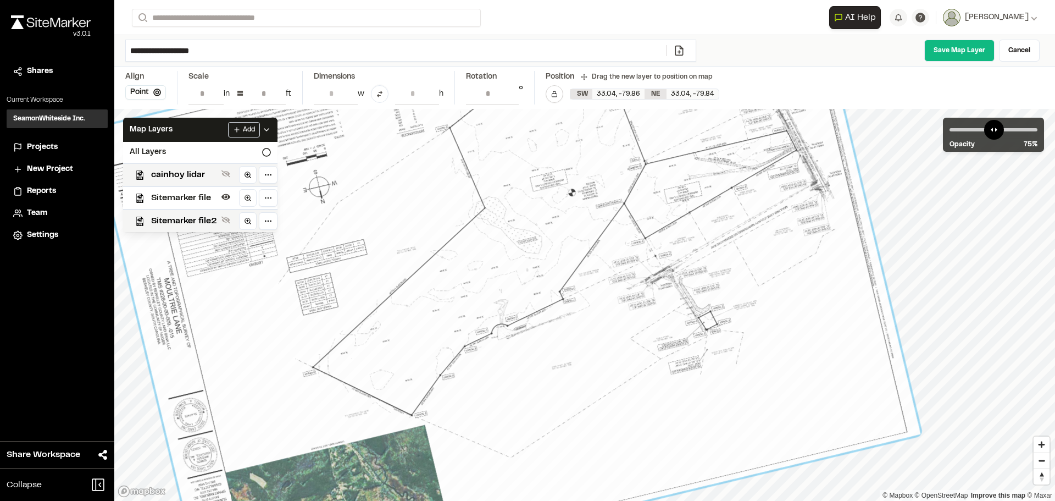
click at [511, 97] on input "**********" at bounding box center [492, 93] width 53 height 21
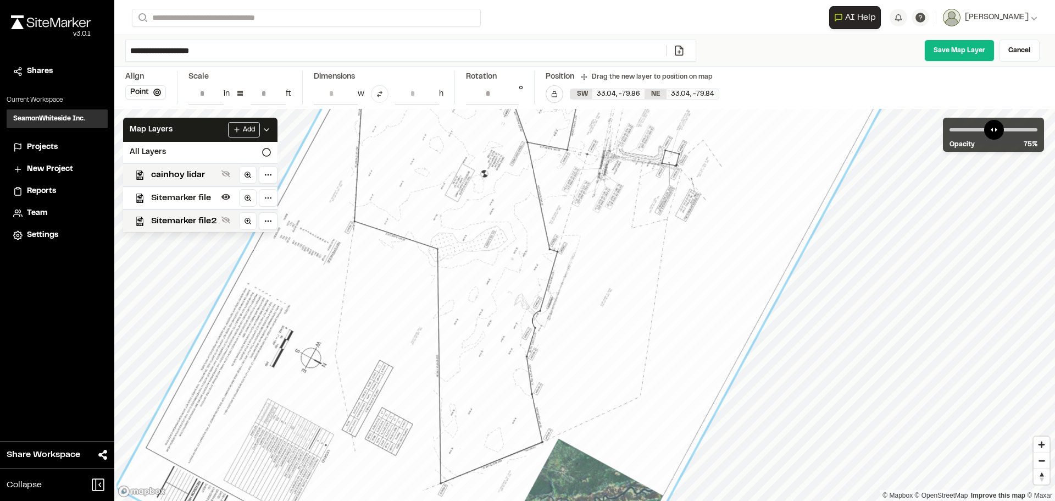
scroll to position [0, 33]
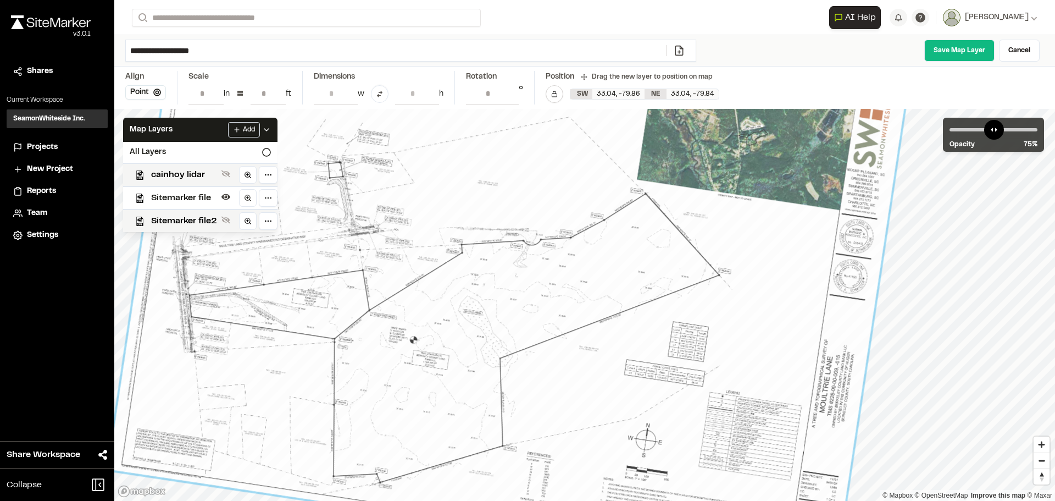
click at [507, 97] on input "**********" at bounding box center [492, 93] width 53 height 21
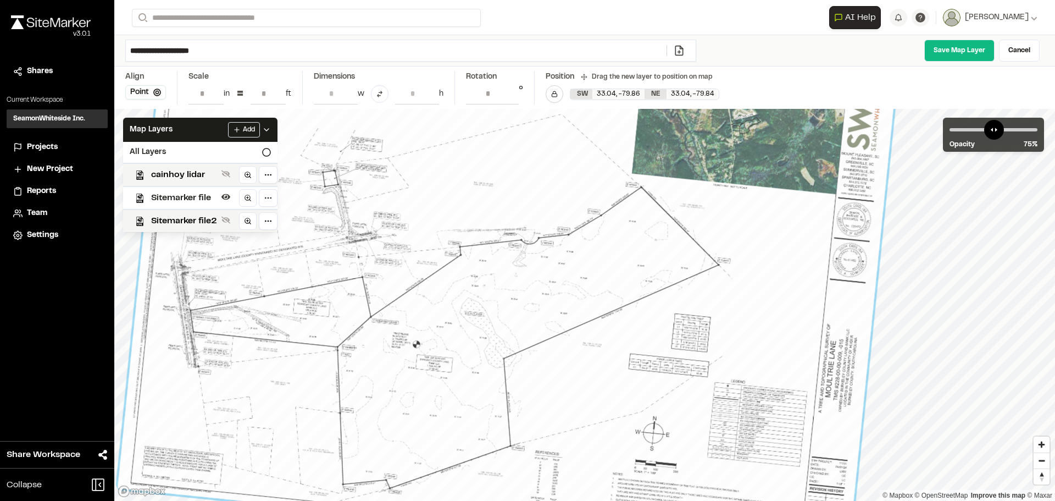
click at [507, 97] on input "**********" at bounding box center [492, 93] width 53 height 21
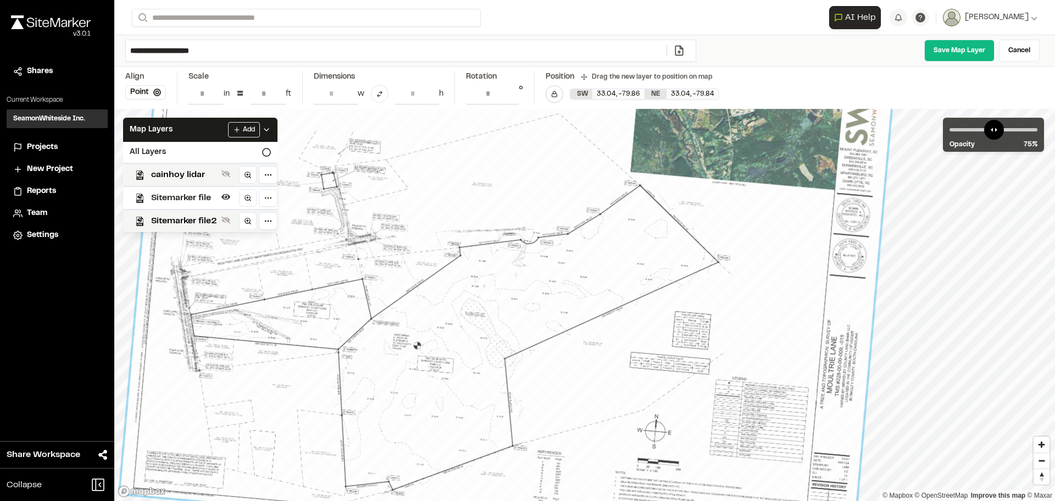
click at [507, 97] on input "**********" at bounding box center [492, 93] width 53 height 21
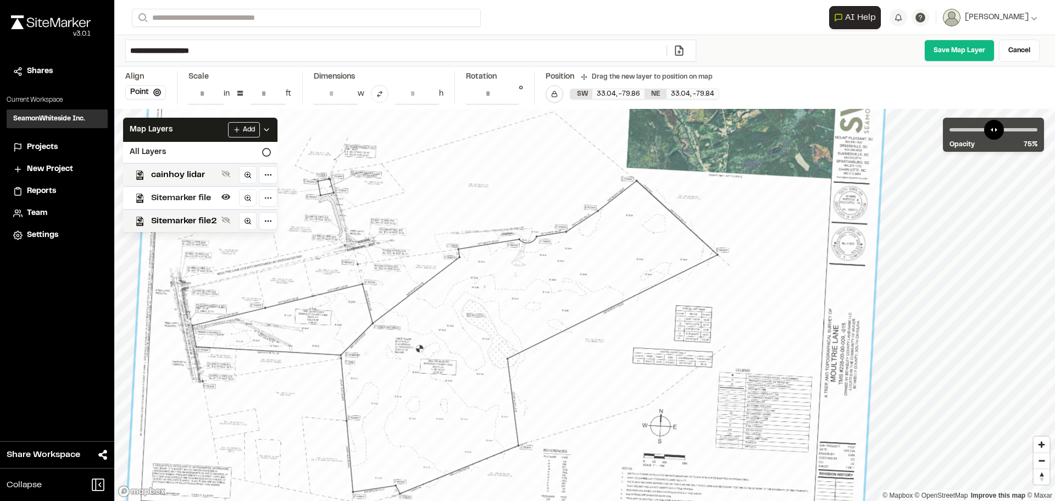
click at [507, 97] on input "**********" at bounding box center [492, 93] width 53 height 21
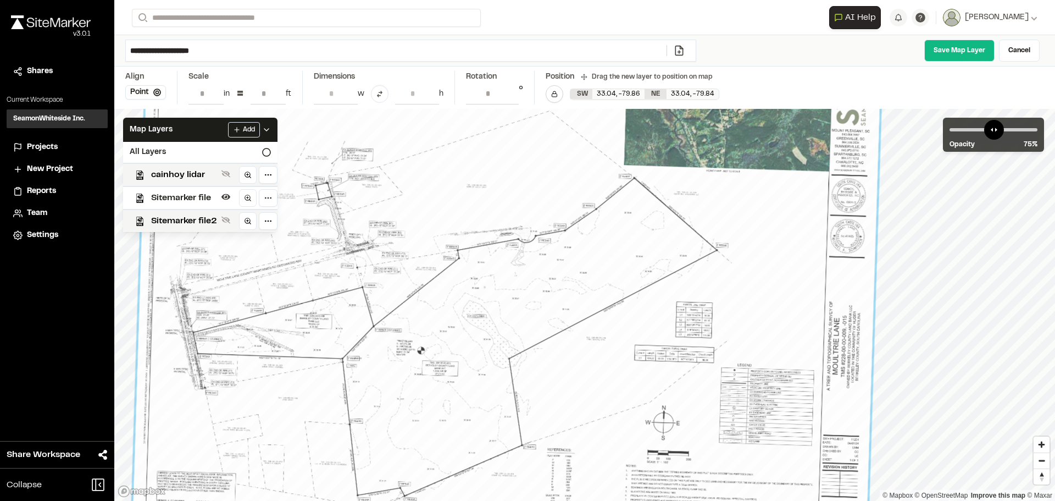
click at [507, 97] on input "**********" at bounding box center [492, 93] width 53 height 21
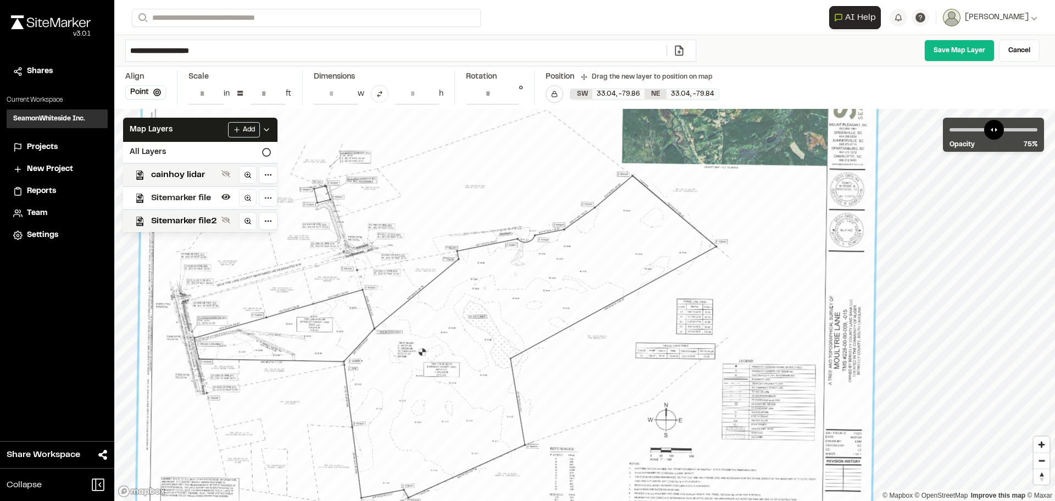
click at [507, 97] on input "**********" at bounding box center [492, 93] width 53 height 21
type input "**********"
click at [507, 97] on input "**********" at bounding box center [492, 93] width 53 height 21
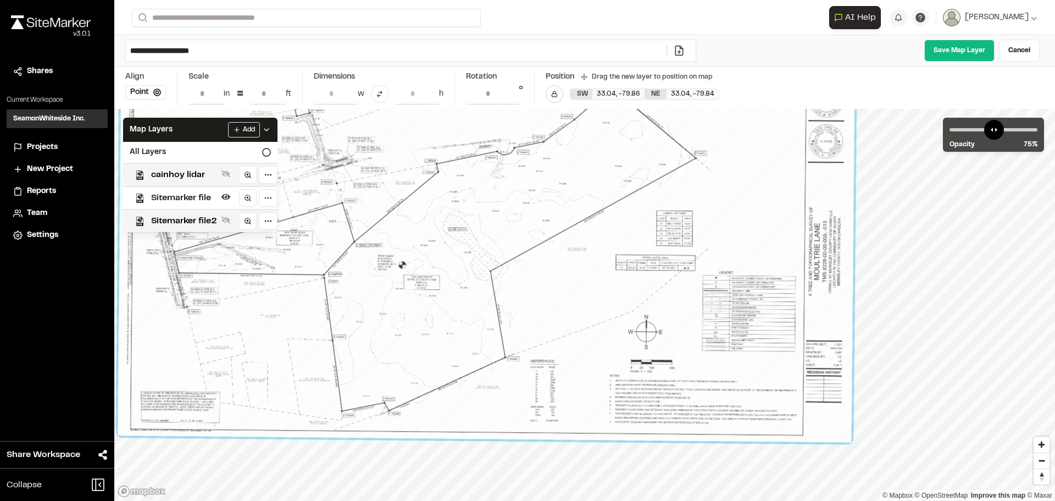
drag, startPoint x: 496, startPoint y: 298, endPoint x: 483, endPoint y: 236, distance: 63.8
click at [483, 236] on div at bounding box center [487, 194] width 738 height 496
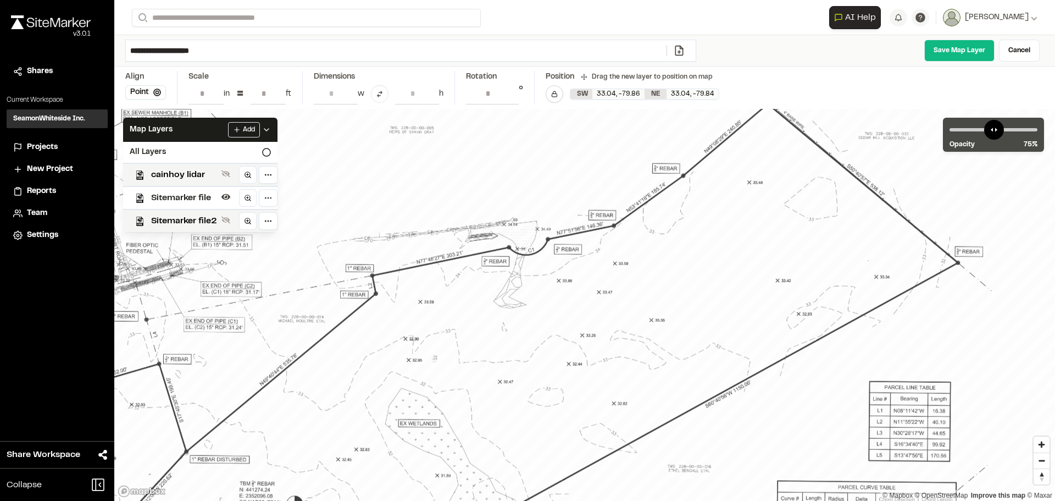
click at [496, 279] on div at bounding box center [485, 344] width 1667 height 1120
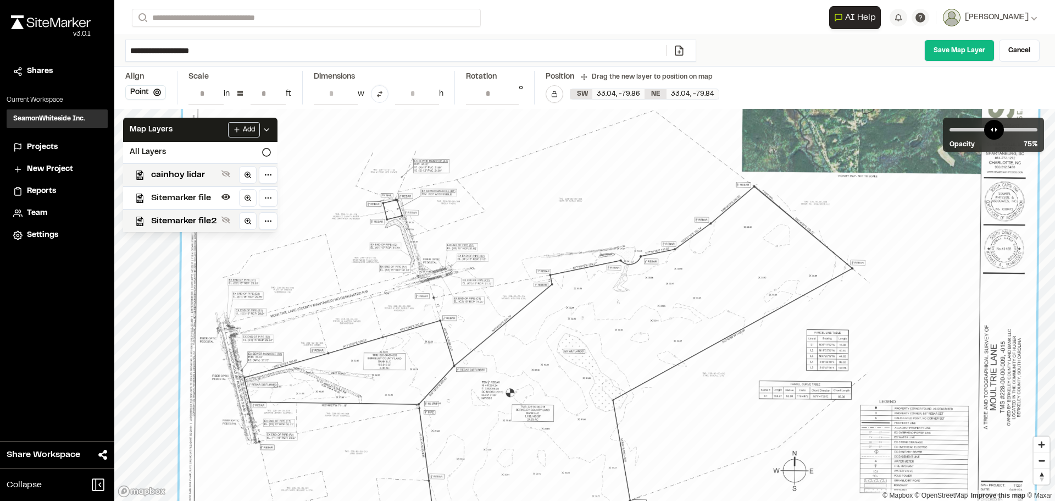
drag, startPoint x: 429, startPoint y: 382, endPoint x: 419, endPoint y: 325, distance: 58.0
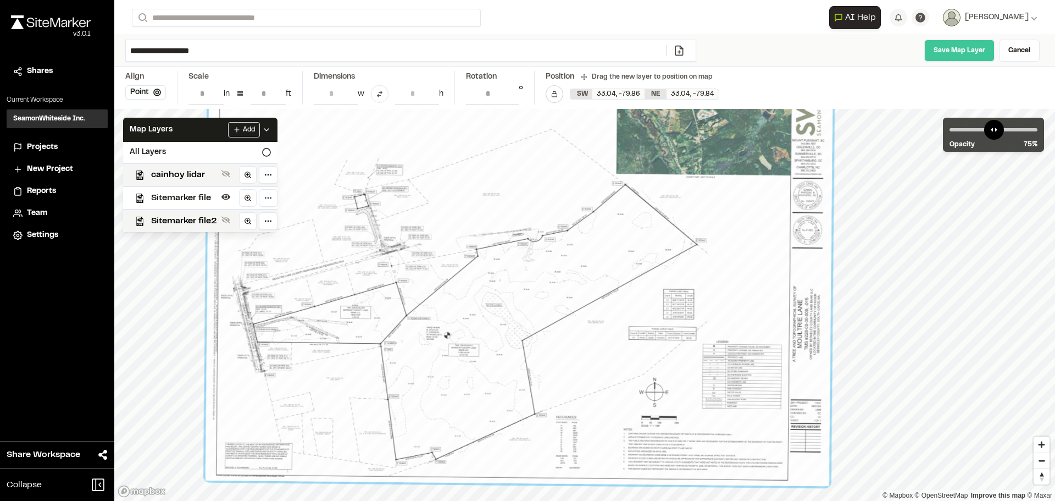
click at [955, 54] on link "Save Map Layer" at bounding box center [959, 51] width 70 height 22
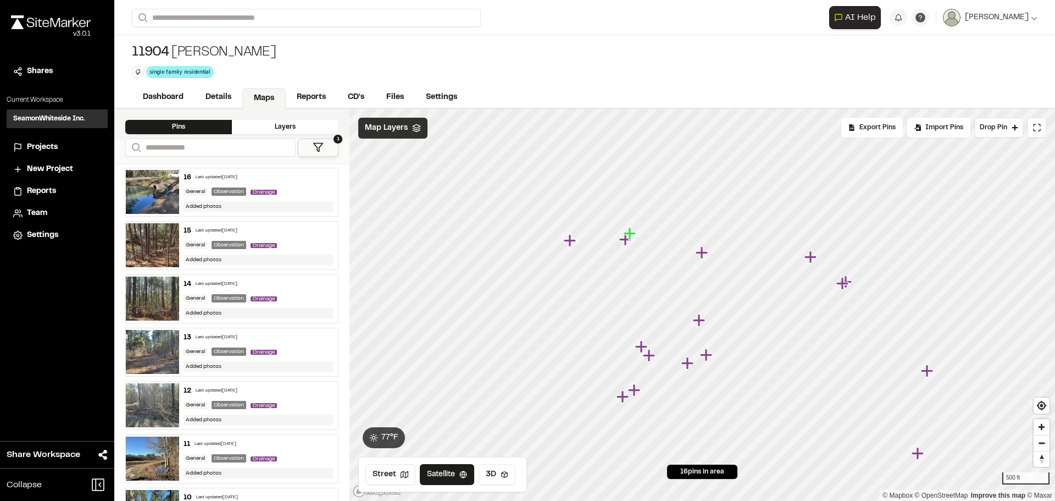
click at [390, 119] on div "Map Layers" at bounding box center [392, 128] width 69 height 21
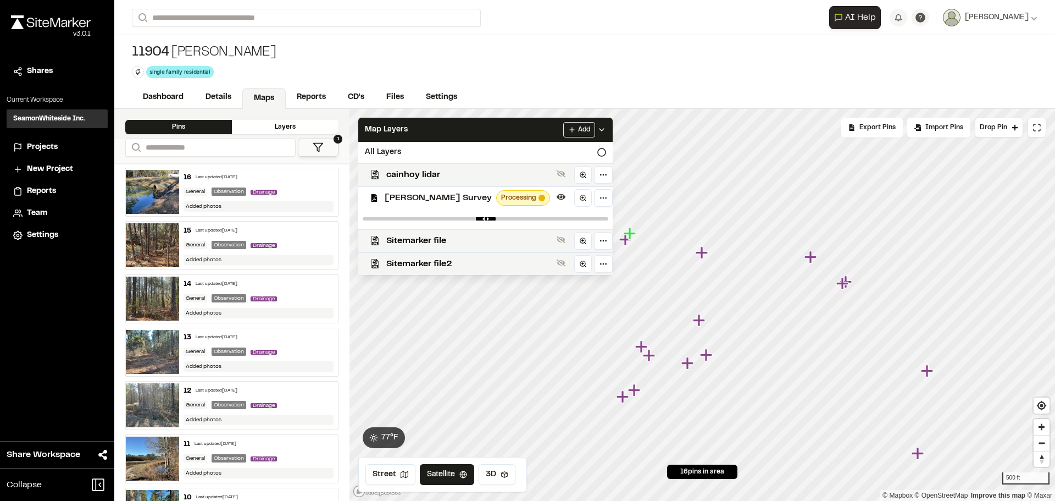
click at [422, 193] on span "[PERSON_NAME] Survey" at bounding box center [438, 197] width 107 height 13
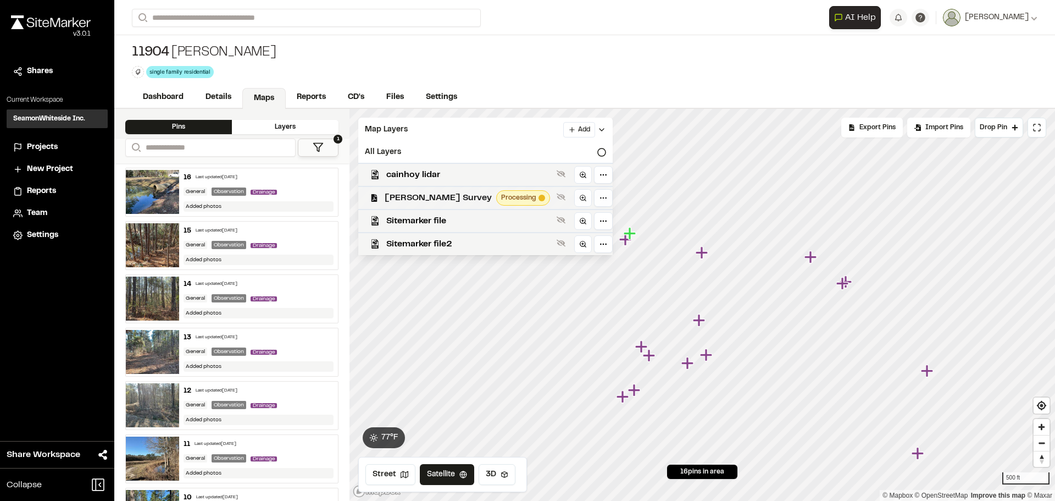
click at [435, 191] on span "[PERSON_NAME] Survey" at bounding box center [438, 197] width 107 height 13
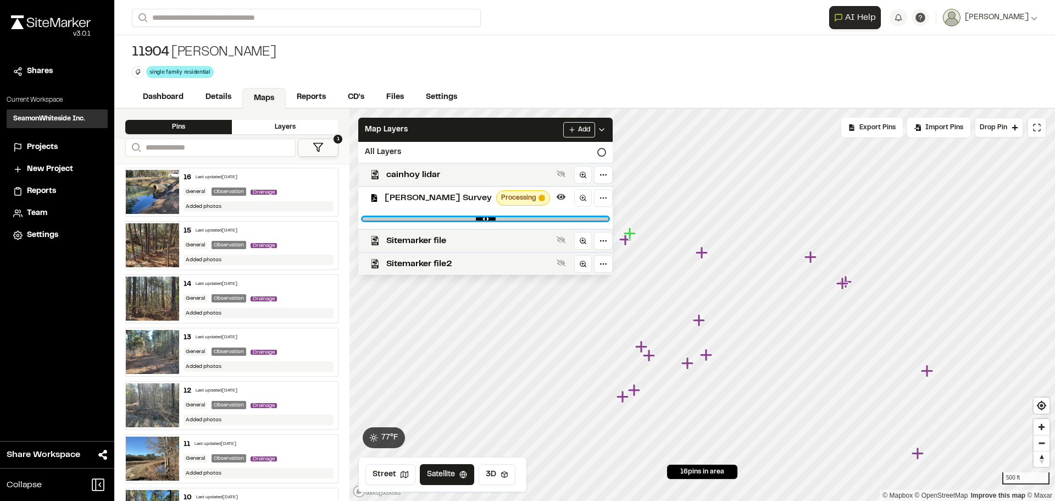
type input "*"
drag, startPoint x: 582, startPoint y: 219, endPoint x: 777, endPoint y: 275, distance: 203.3
click at [608, 220] on input "range" at bounding box center [486, 218] width 246 height 3
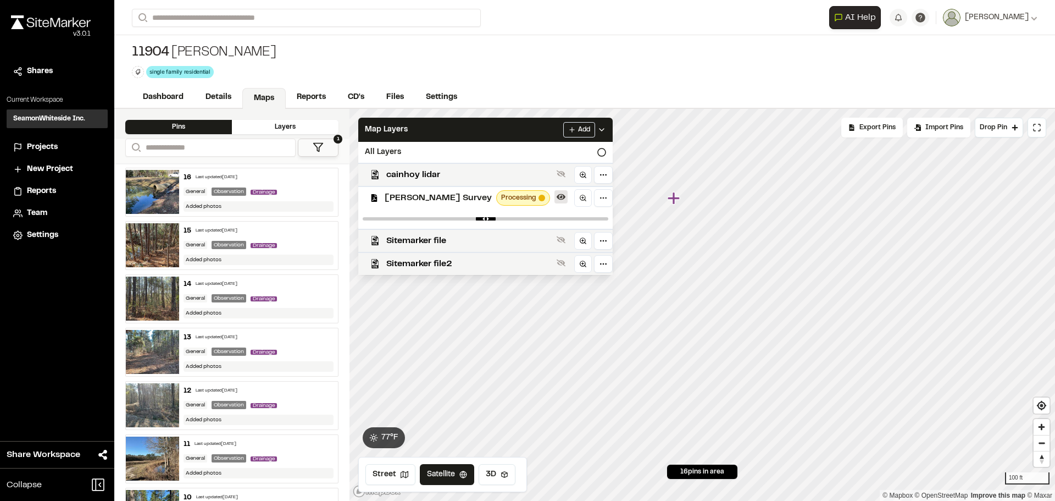
click at [557, 201] on icon at bounding box center [561, 196] width 9 height 9
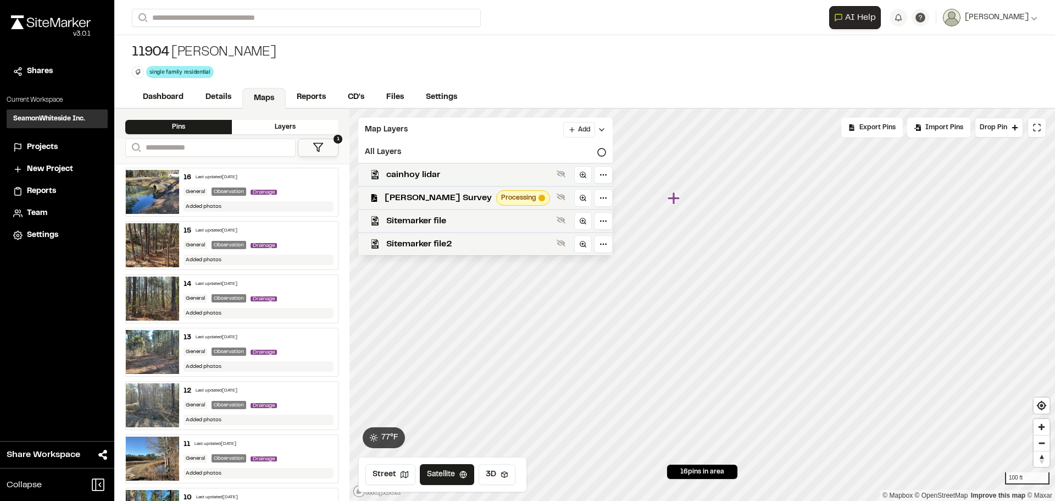
click at [557, 201] on icon at bounding box center [561, 196] width 9 height 9
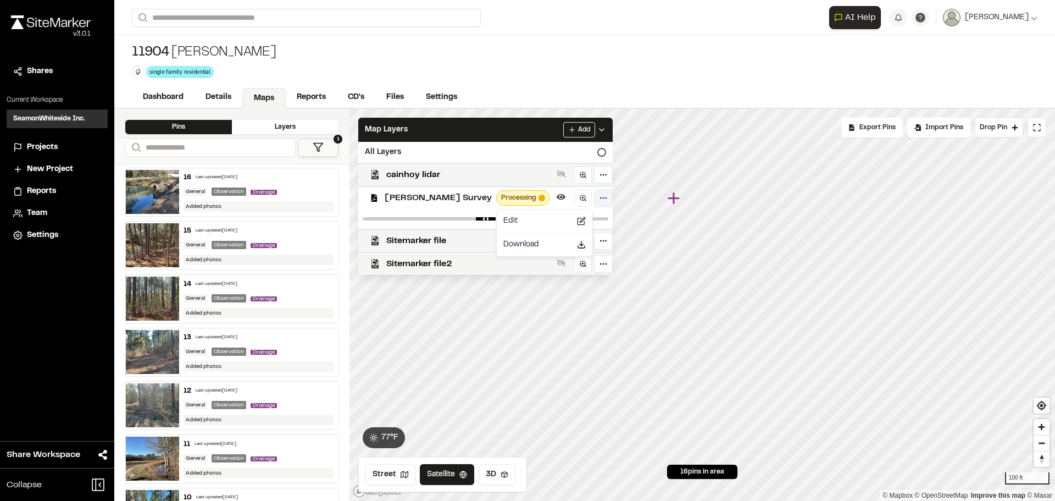
click at [575, 194] on html "Close sidebar v 3.0.1 Shares Current Workspace SeamonWhiteside Inc. SI Projects…" at bounding box center [527, 250] width 1055 height 501
click at [576, 198] on html "Close sidebar v 3.0.1 Shares Current Workspace SeamonWhiteside Inc. SI Projects…" at bounding box center [527, 250] width 1055 height 501
click at [462, 198] on span "[PERSON_NAME] Survey" at bounding box center [438, 197] width 107 height 13
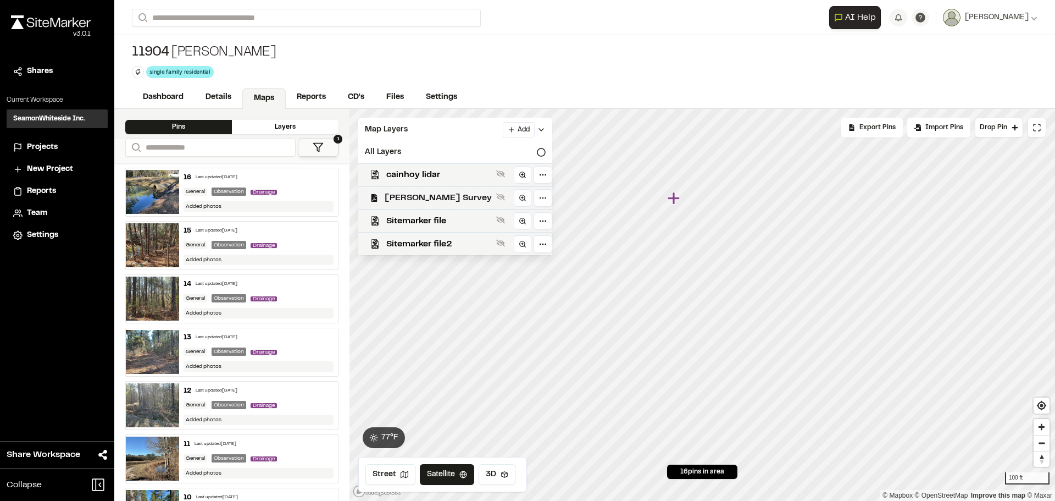
click at [408, 202] on span "[PERSON_NAME] Survey" at bounding box center [438, 197] width 107 height 13
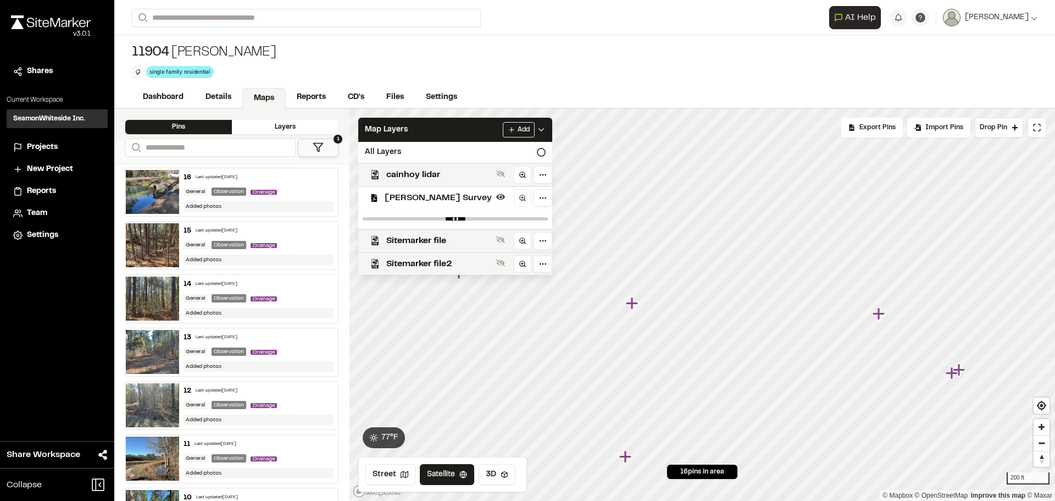
click at [417, 201] on span "[PERSON_NAME] Survey" at bounding box center [438, 197] width 107 height 13
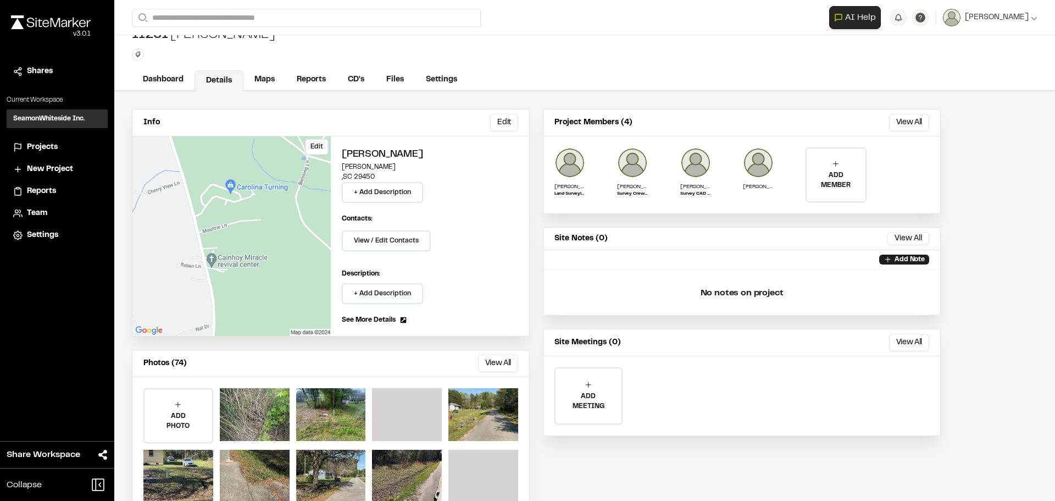
scroll to position [48, 0]
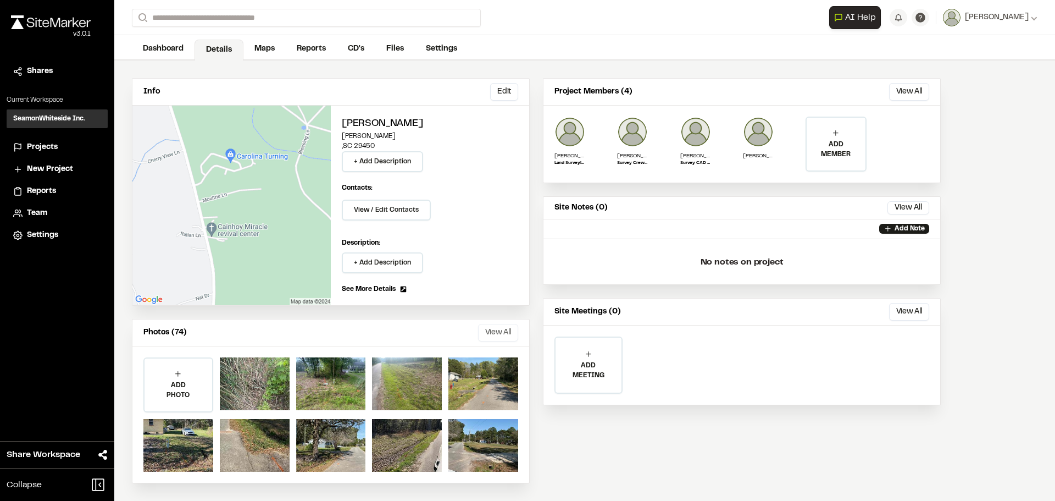
click at [498, 332] on button "View All" at bounding box center [498, 333] width 40 height 18
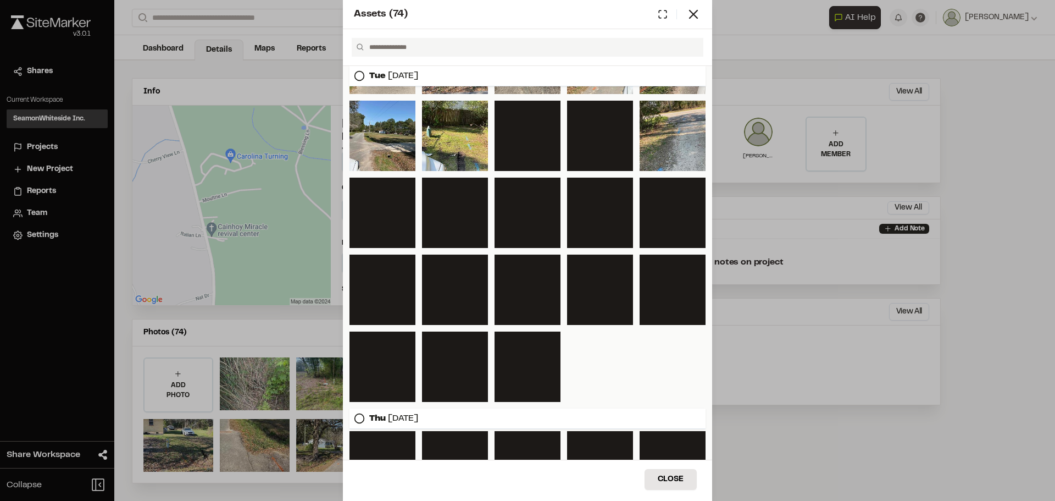
scroll to position [49, 0]
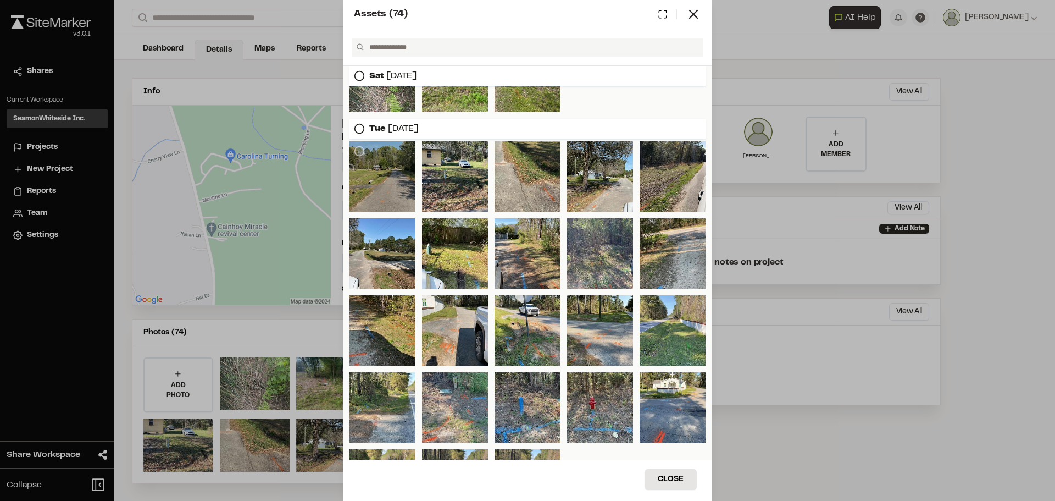
click at [390, 179] on div at bounding box center [382, 176] width 66 height 70
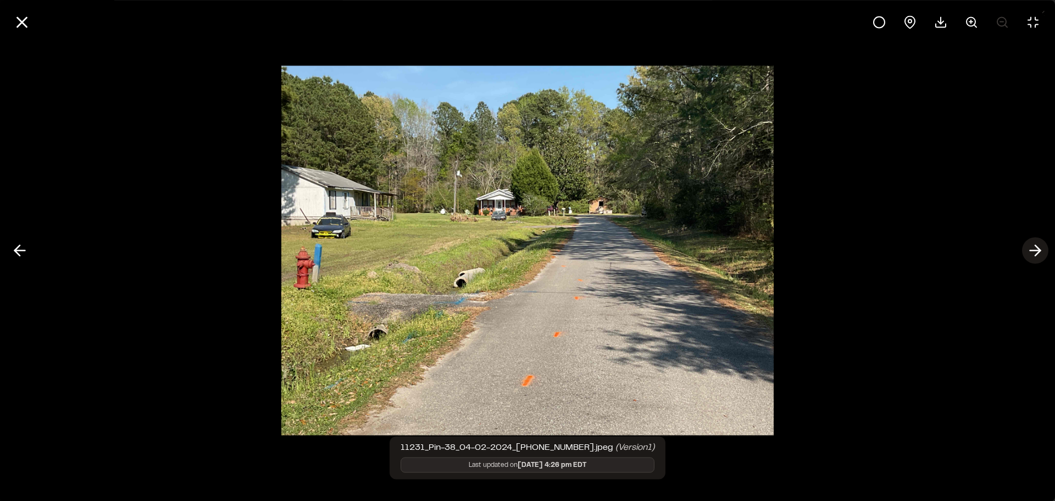
click at [1038, 246] on icon at bounding box center [1035, 250] width 18 height 19
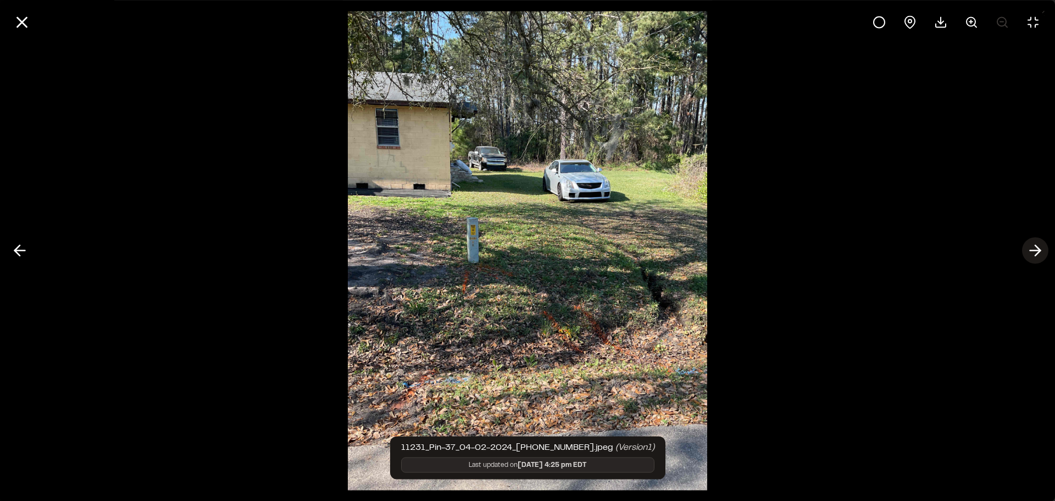
click at [1041, 245] on icon at bounding box center [1035, 250] width 18 height 19
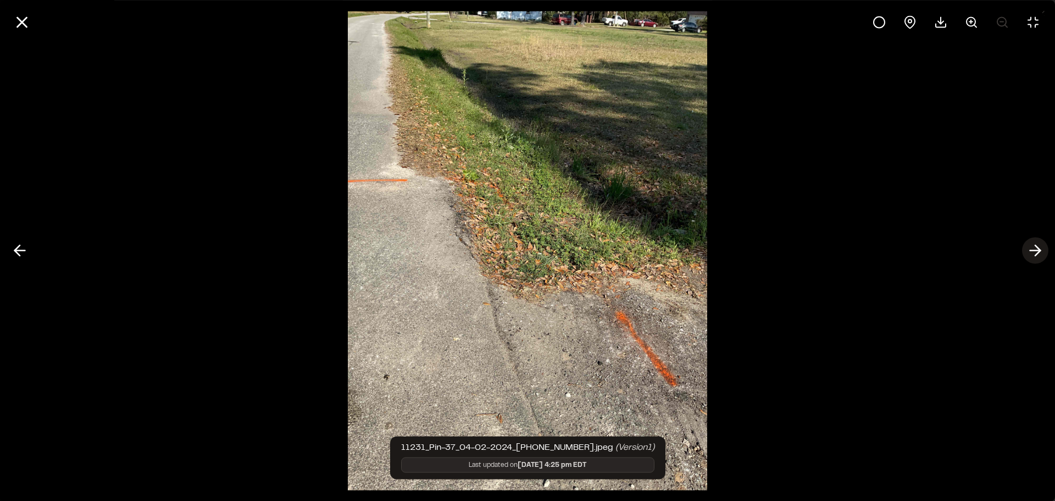
click at [1041, 245] on icon at bounding box center [1035, 250] width 18 height 19
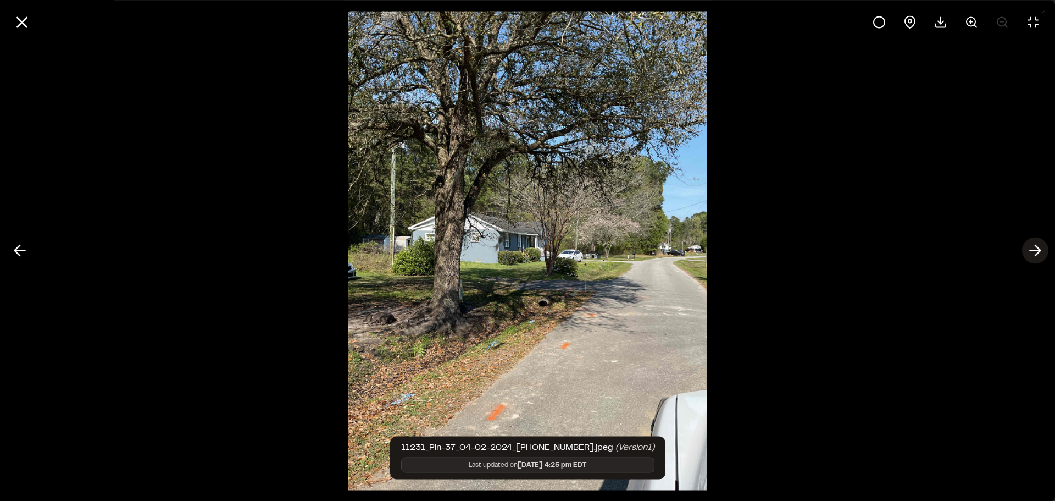
click at [1041, 245] on icon at bounding box center [1035, 250] width 18 height 19
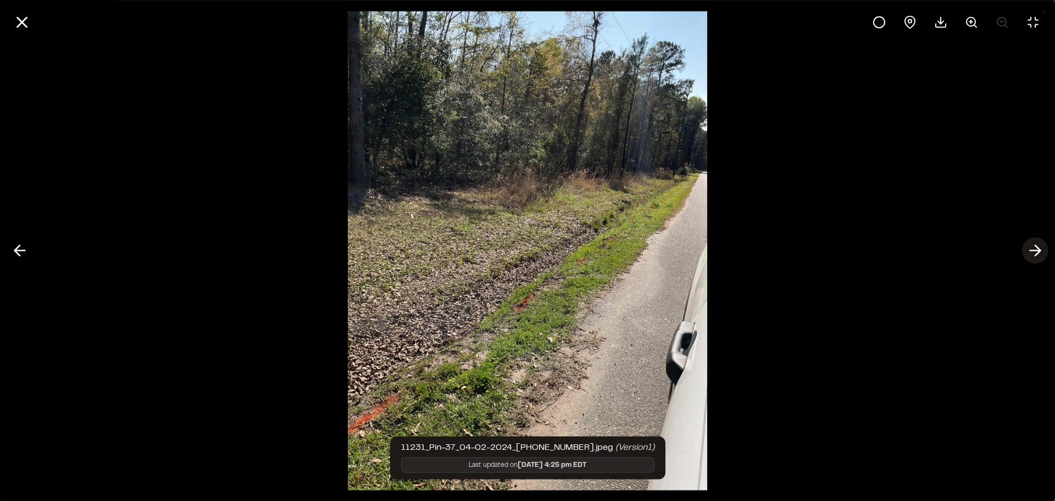
click at [1041, 245] on icon at bounding box center [1035, 250] width 18 height 19
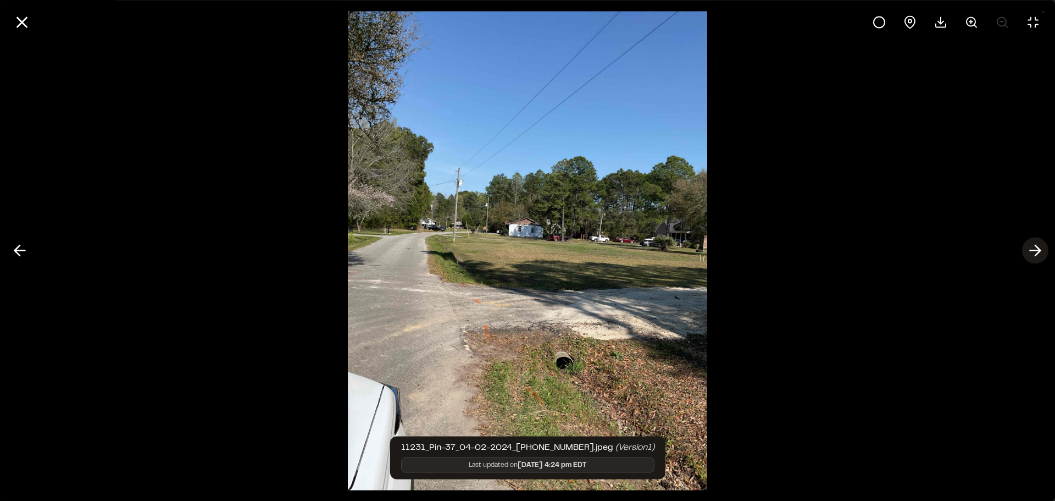
click at [1041, 245] on icon at bounding box center [1035, 250] width 18 height 19
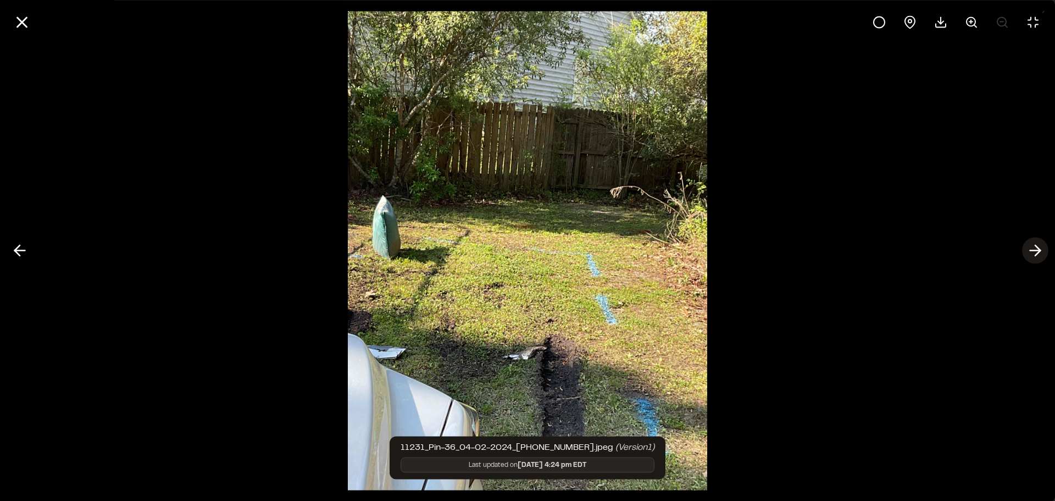
click at [1032, 246] on icon at bounding box center [1035, 250] width 18 height 19
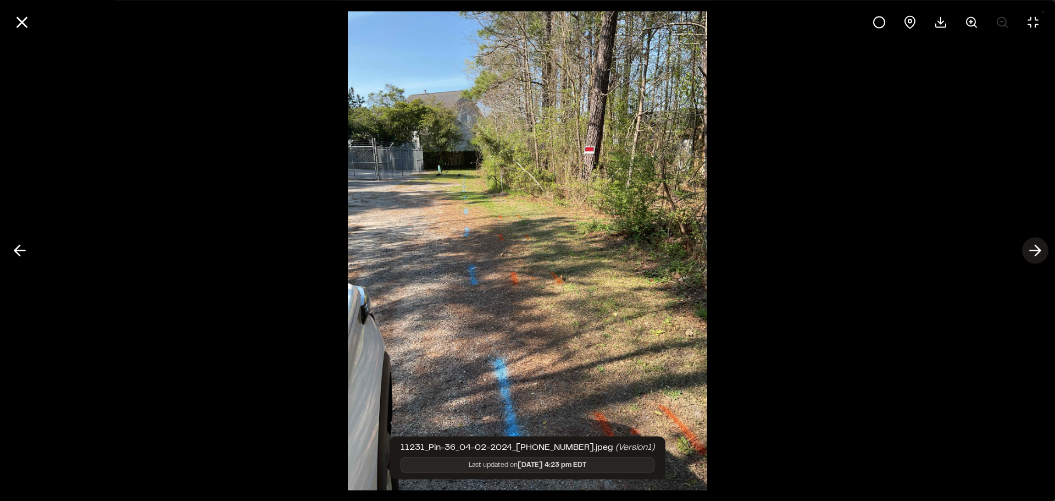
click at [1032, 246] on icon at bounding box center [1035, 250] width 18 height 19
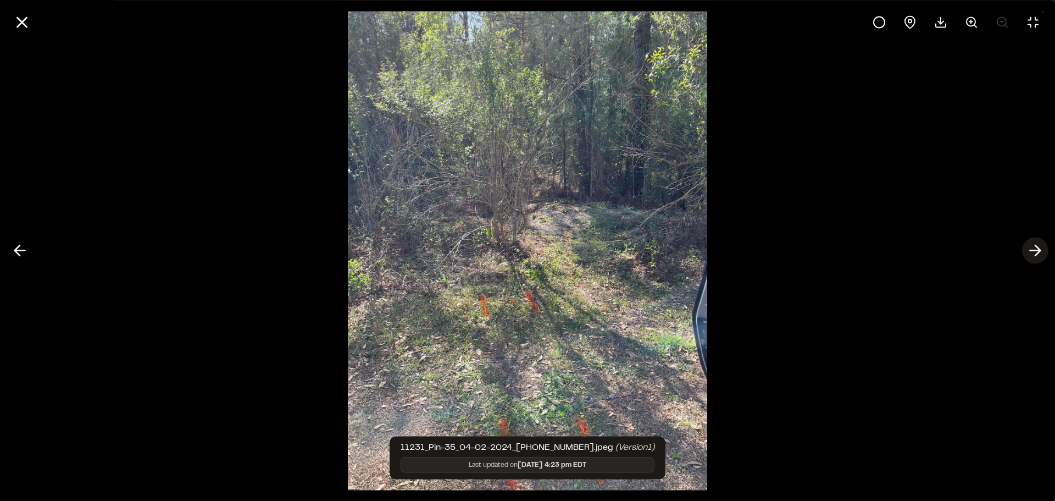
click at [1032, 246] on icon at bounding box center [1035, 250] width 18 height 19
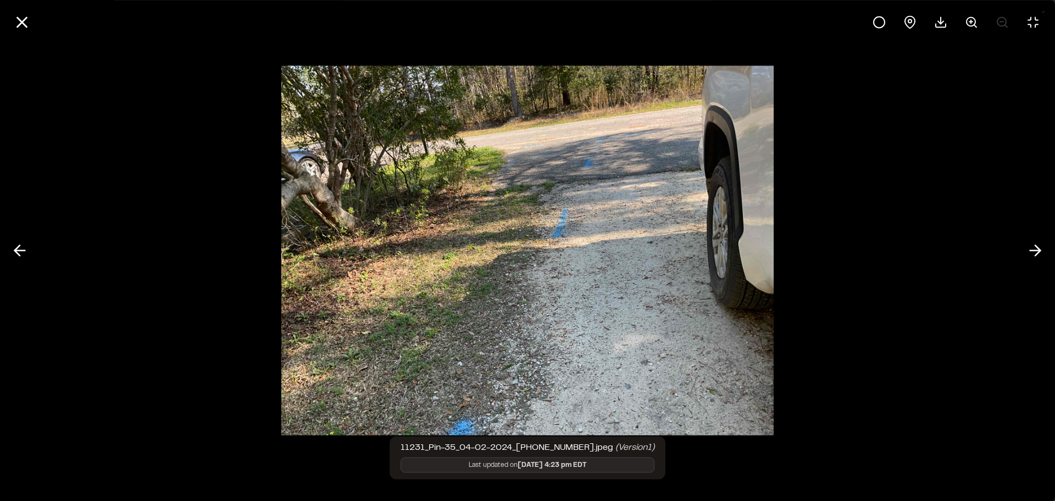
click at [977, 223] on div at bounding box center [527, 250] width 1055 height 501
click at [920, 208] on div at bounding box center [527, 250] width 1055 height 501
click at [29, 15] on icon at bounding box center [22, 22] width 19 height 19
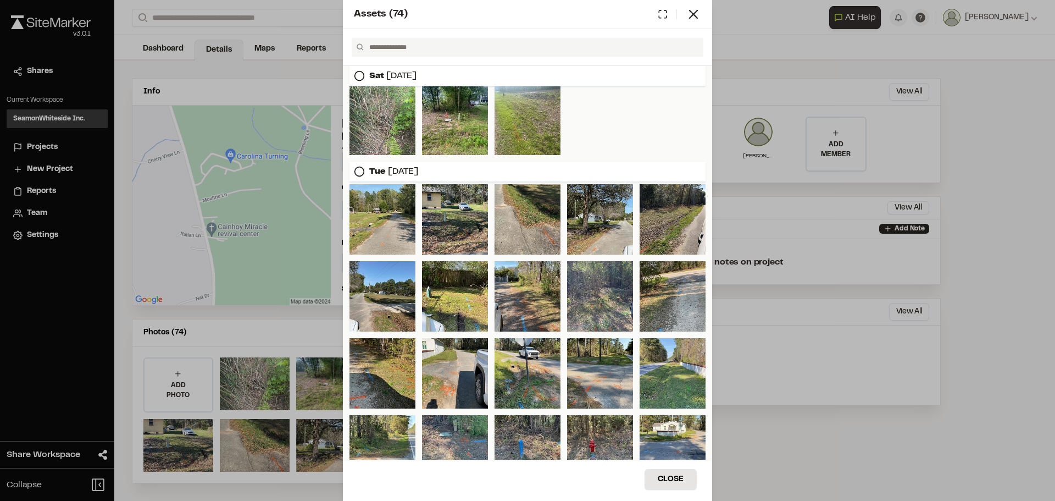
scroll to position [0, 0]
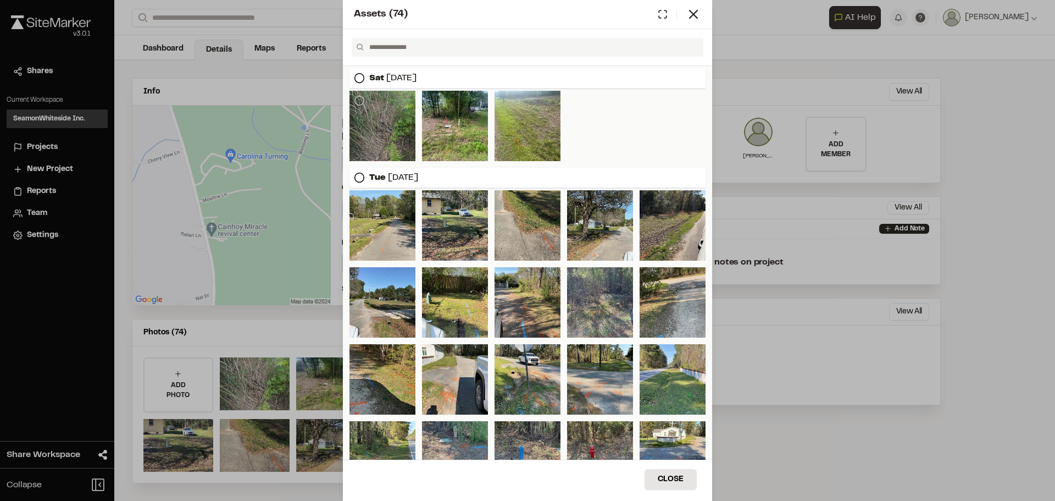
click at [389, 97] on div at bounding box center [382, 126] width 66 height 70
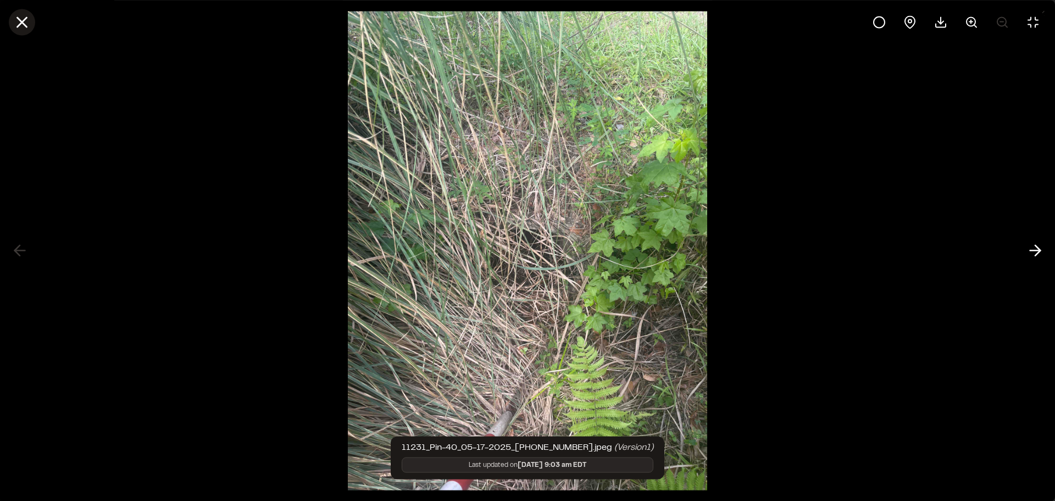
click at [19, 27] on icon at bounding box center [22, 22] width 19 height 19
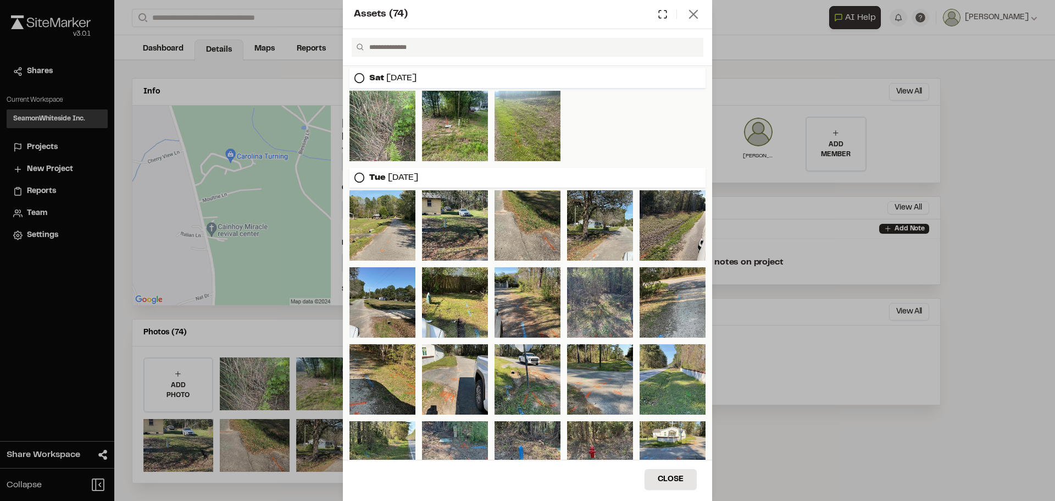
click at [694, 21] on icon at bounding box center [693, 14] width 15 height 15
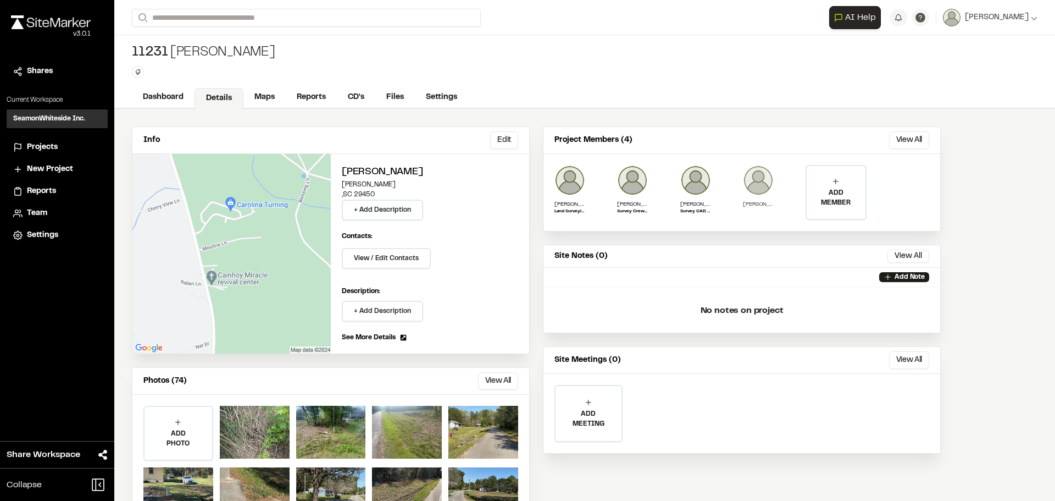
click at [755, 184] on img at bounding box center [758, 180] width 31 height 31
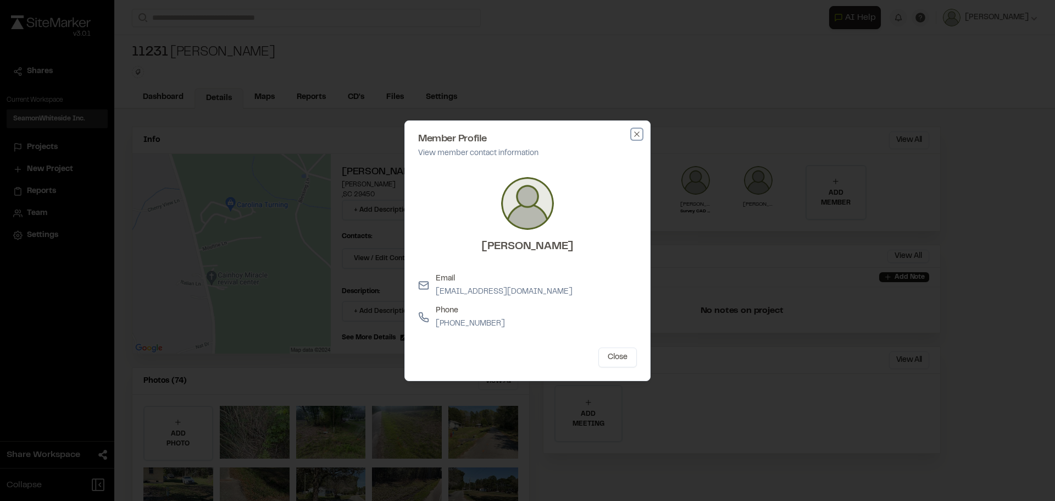
click at [640, 135] on icon "button" at bounding box center [636, 134] width 9 height 9
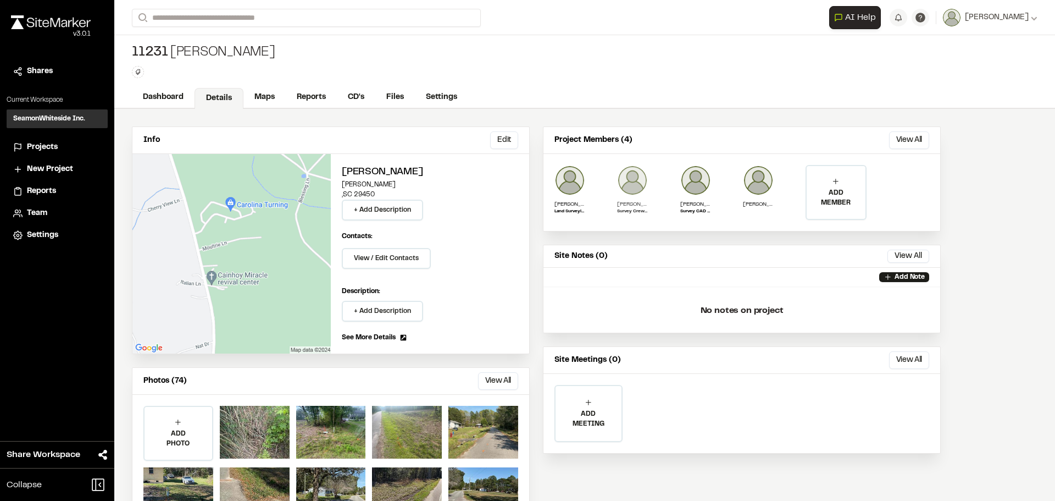
click at [622, 176] on img at bounding box center [632, 180] width 31 height 31
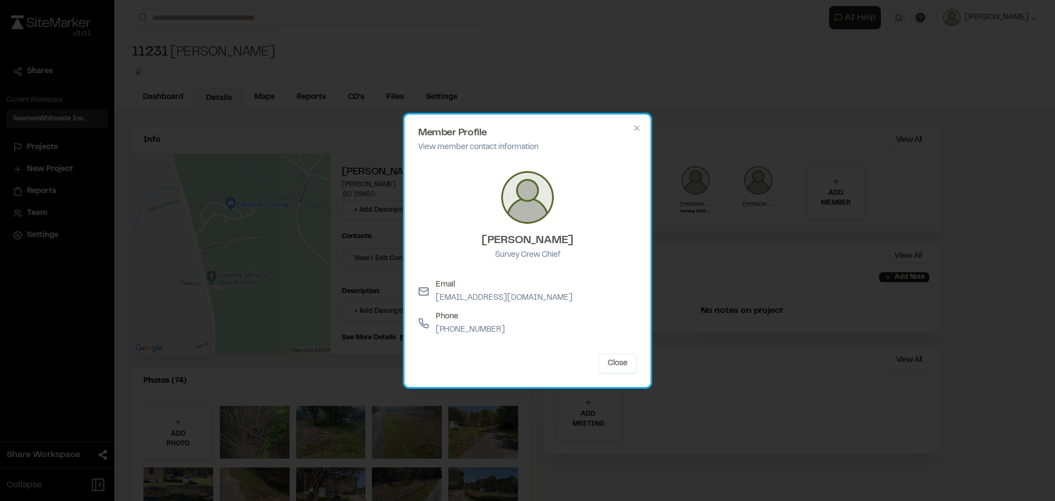
click at [642, 129] on div "Member Profile View member contact information Lane Chenault Survey Crew Chief …" at bounding box center [527, 250] width 246 height 273
click at [632, 137] on h2 "Member Profile" at bounding box center [527, 133] width 219 height 10
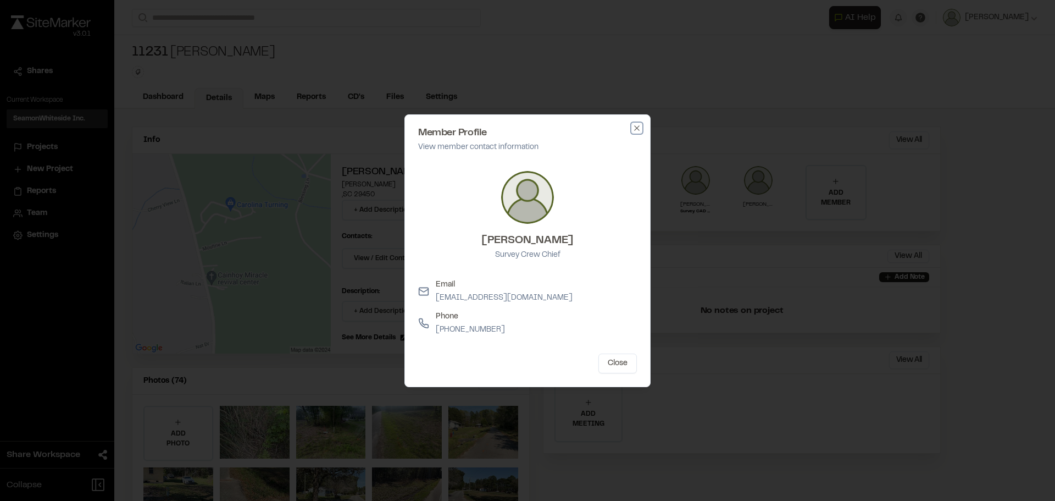
click at [636, 130] on icon "button" at bounding box center [636, 128] width 9 height 9
